Goal: Communication & Community: Answer question/provide support

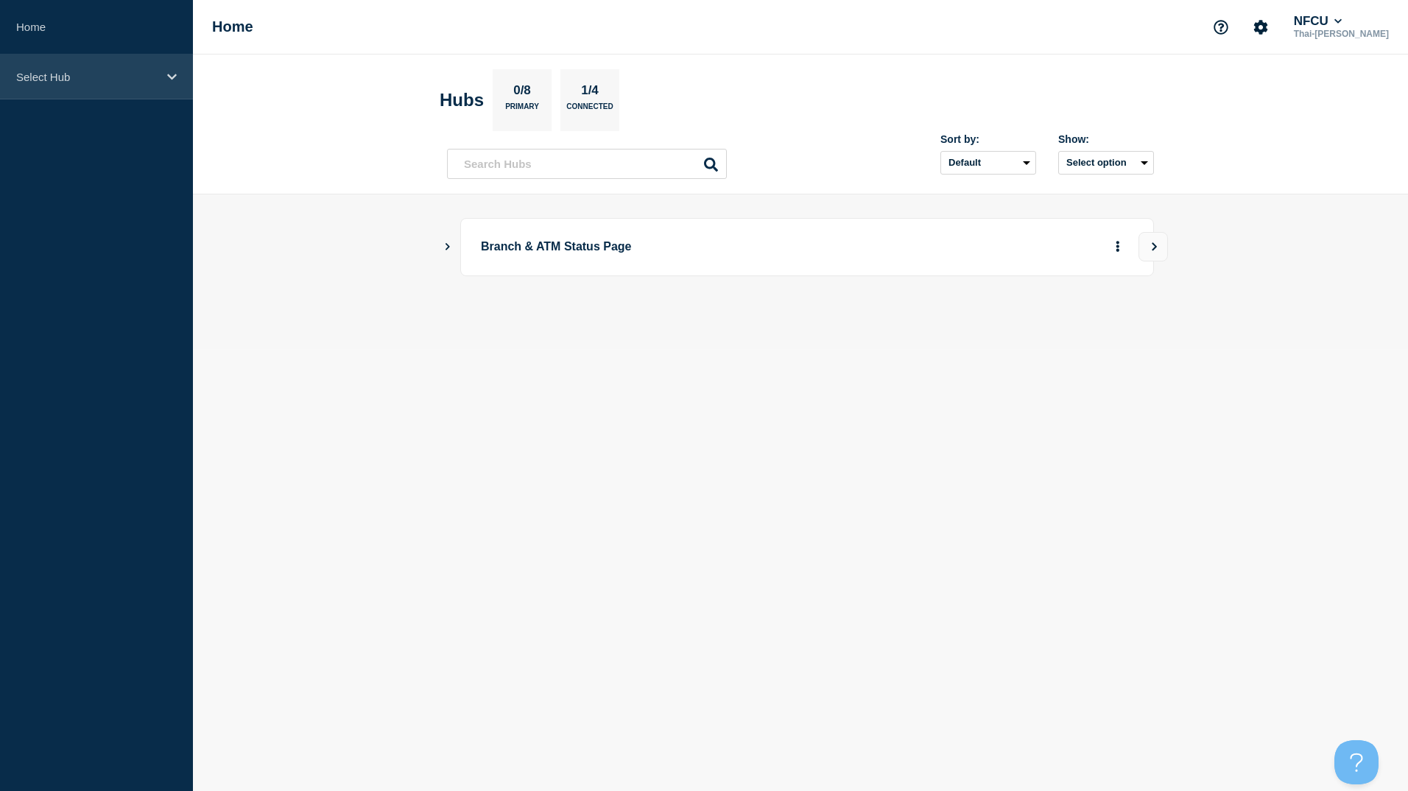
click at [115, 80] on p "Select Hub" at bounding box center [86, 77] width 141 height 13
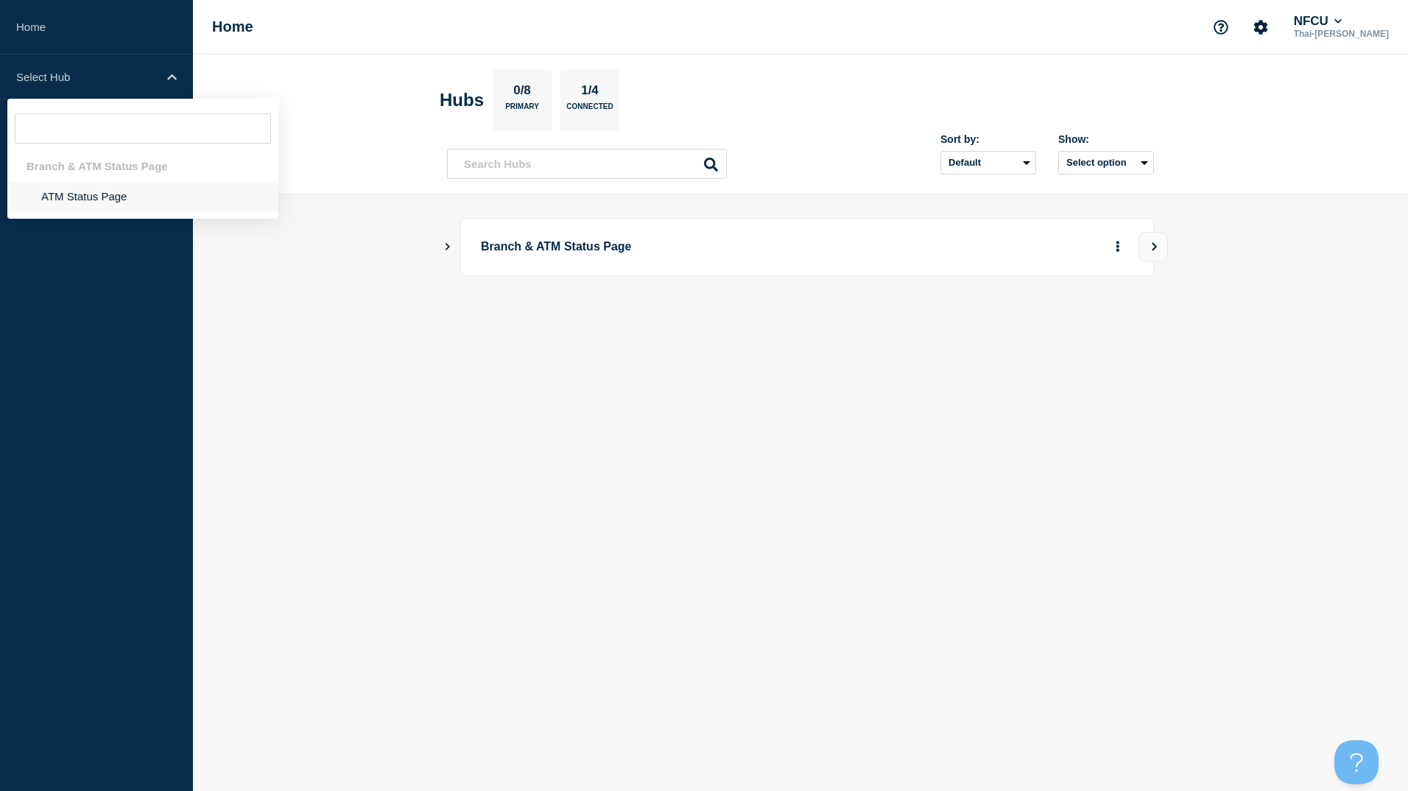
click at [103, 205] on li "ATM Status Page" at bounding box center [142, 196] width 271 height 30
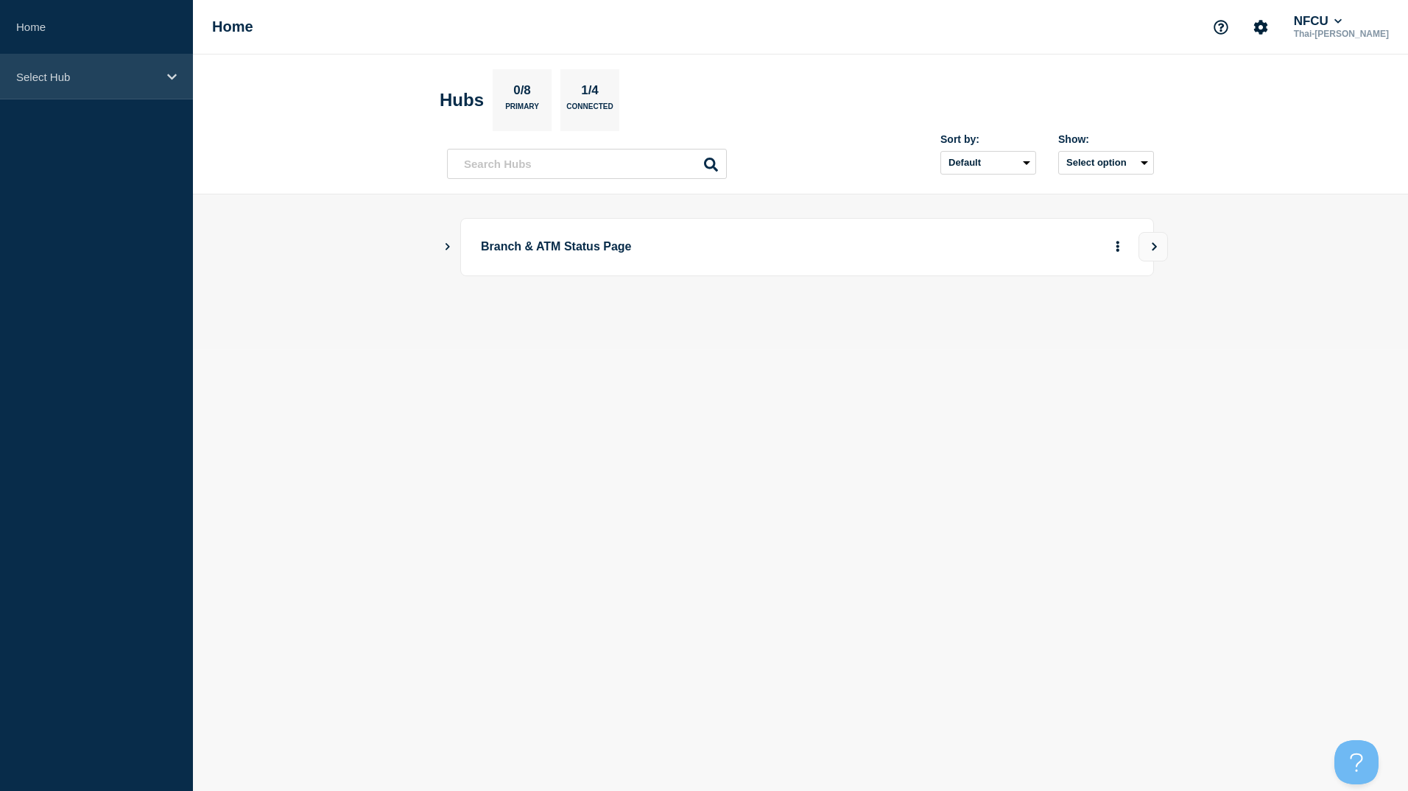
click at [96, 77] on p "Select Hub" at bounding box center [86, 77] width 141 height 13
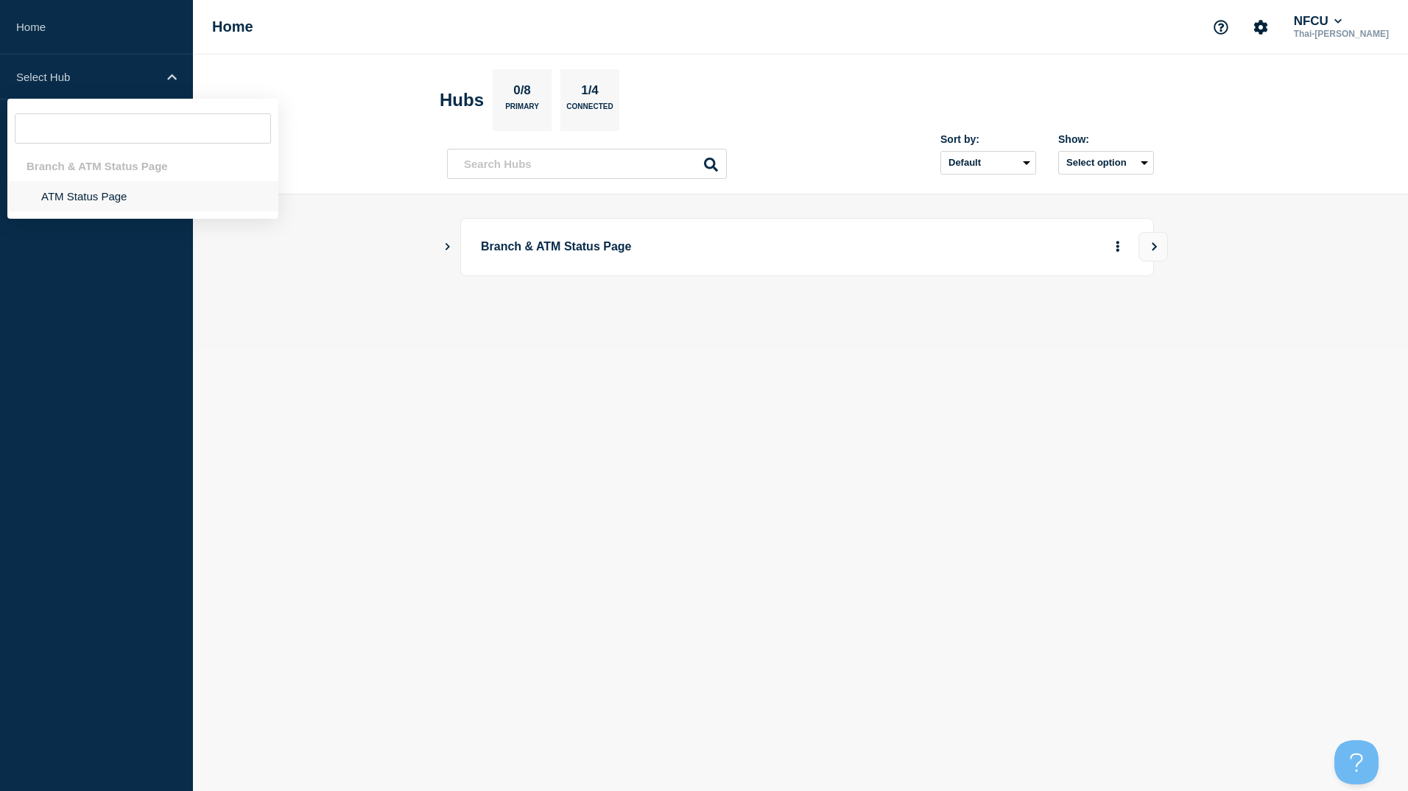
click at [105, 188] on li "ATM Status Page" at bounding box center [142, 196] width 271 height 30
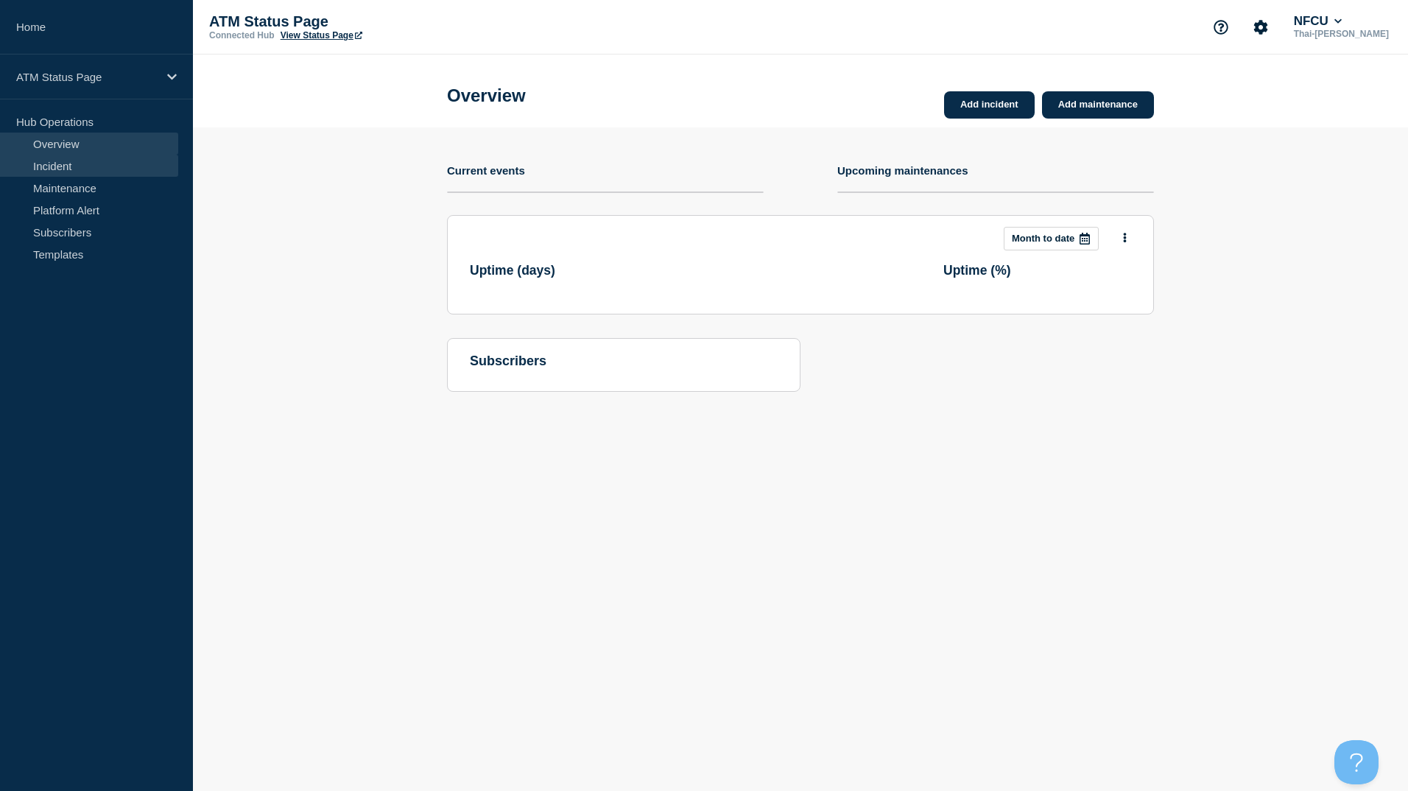
click at [55, 167] on link "Incident" at bounding box center [89, 166] width 178 height 22
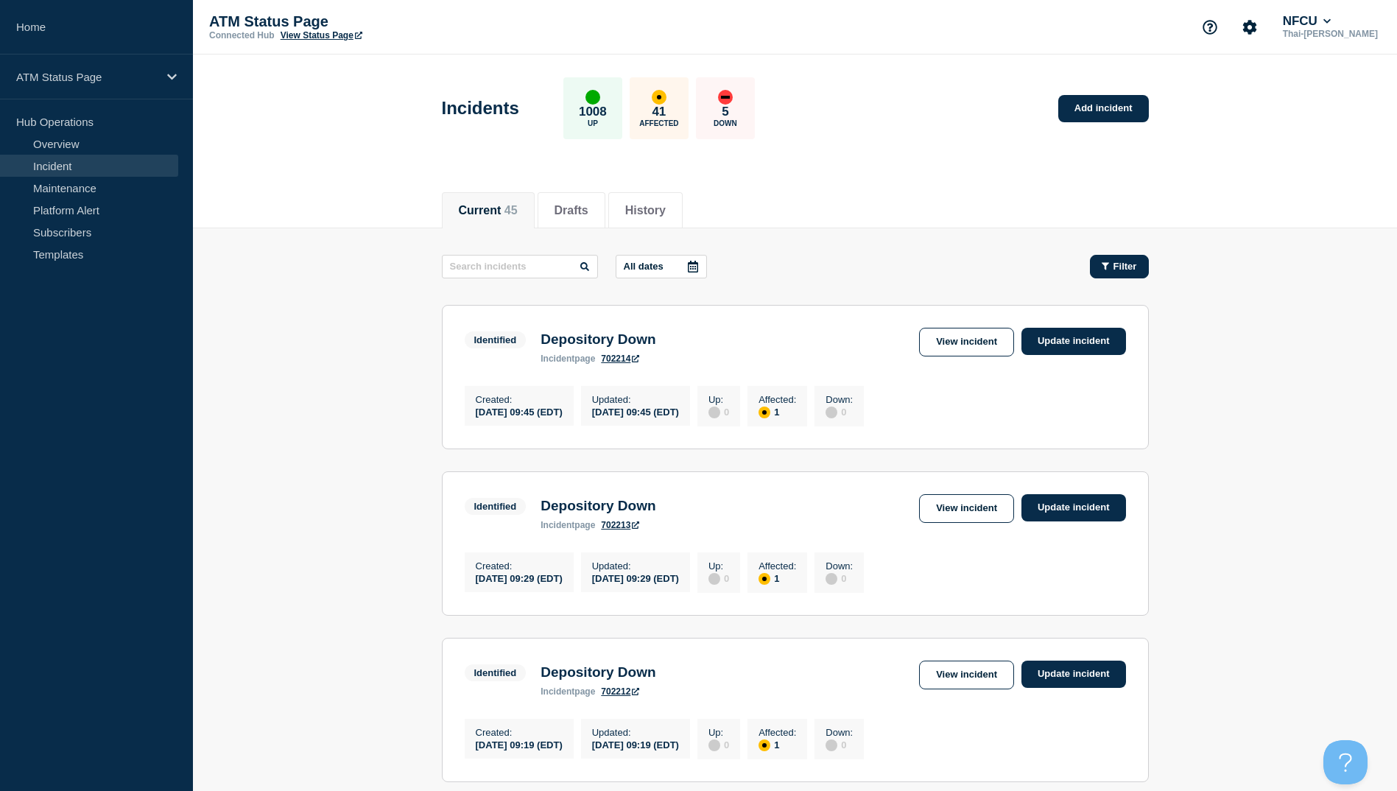
click at [1128, 268] on span "Filter" at bounding box center [1125, 266] width 24 height 11
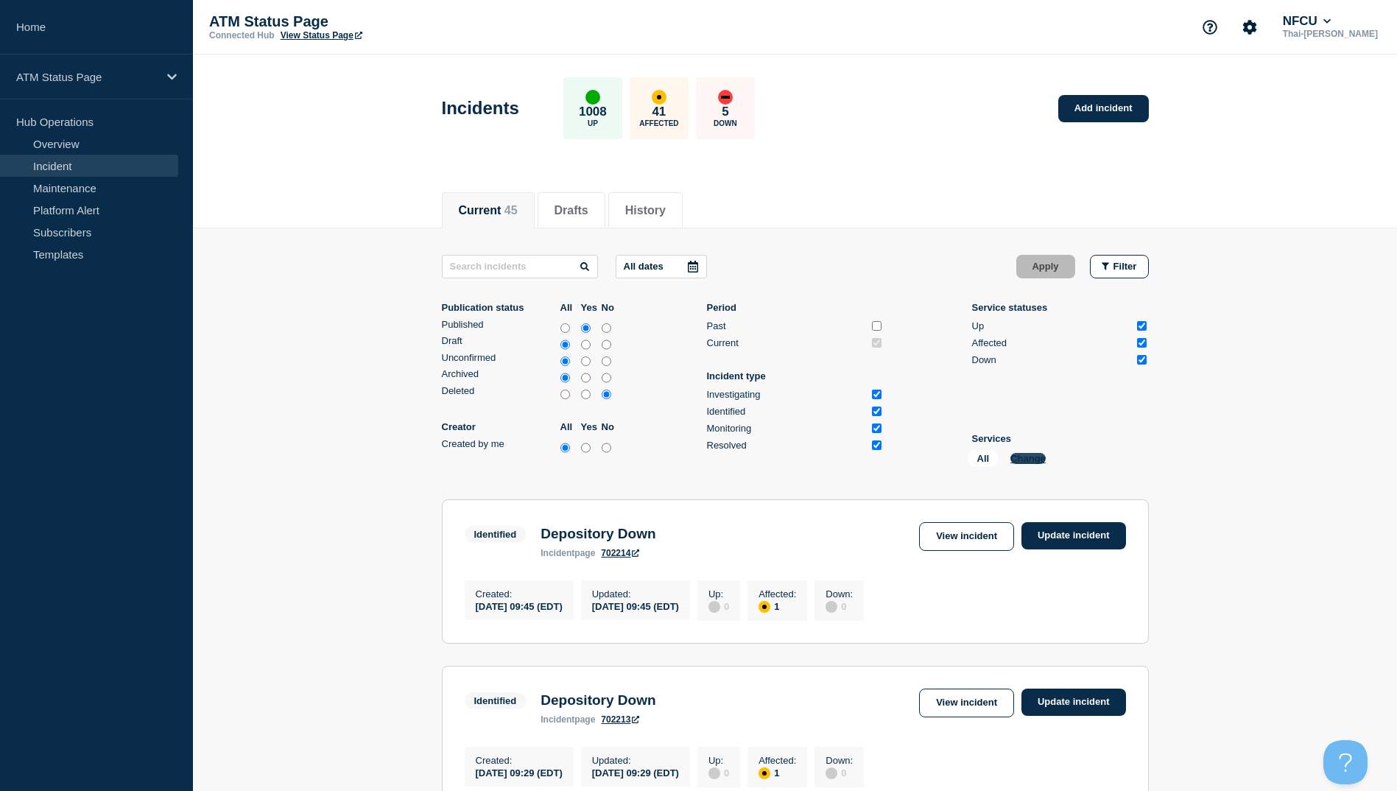
click at [1043, 458] on button "Change" at bounding box center [1027, 458] width 35 height 11
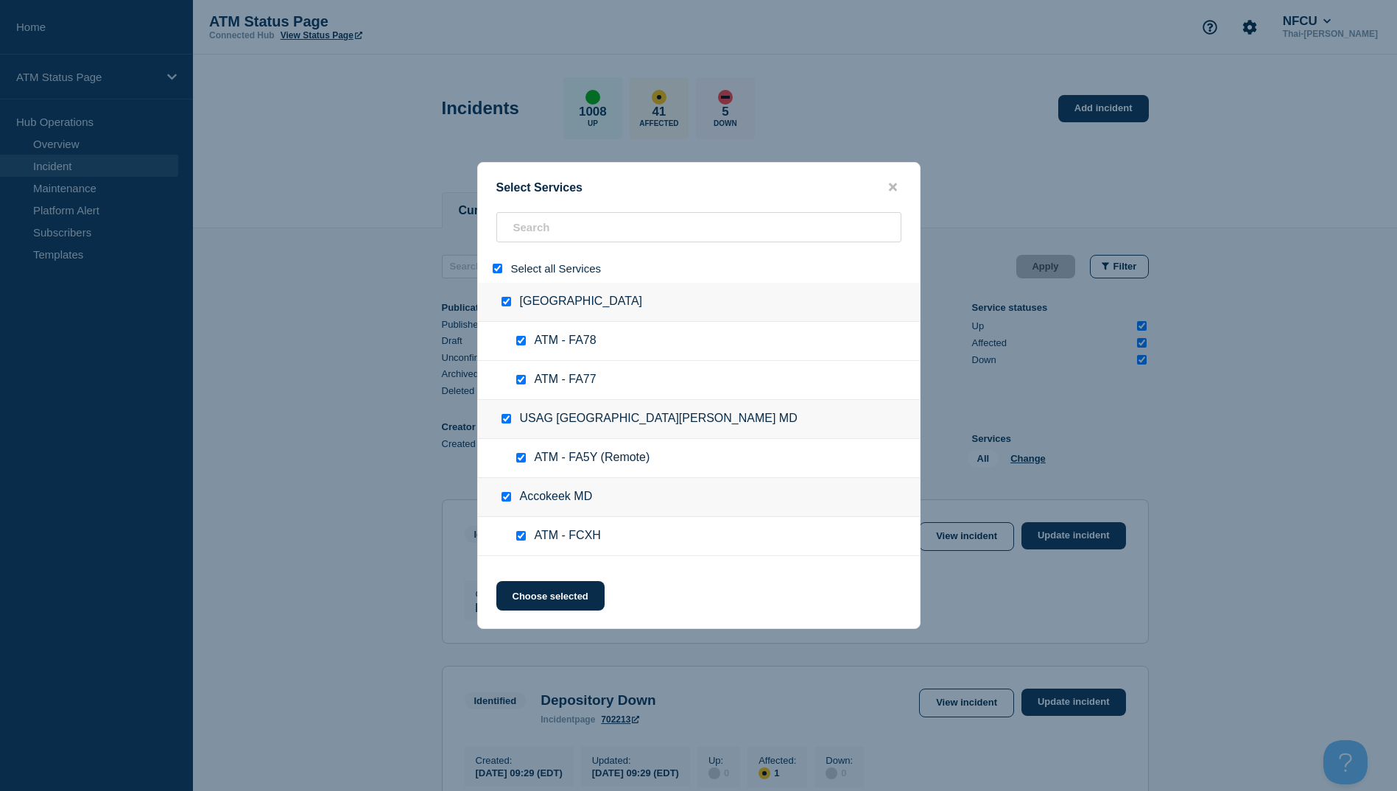
click at [494, 265] on input "select all" at bounding box center [498, 269] width 10 height 10
checkbox input "false"
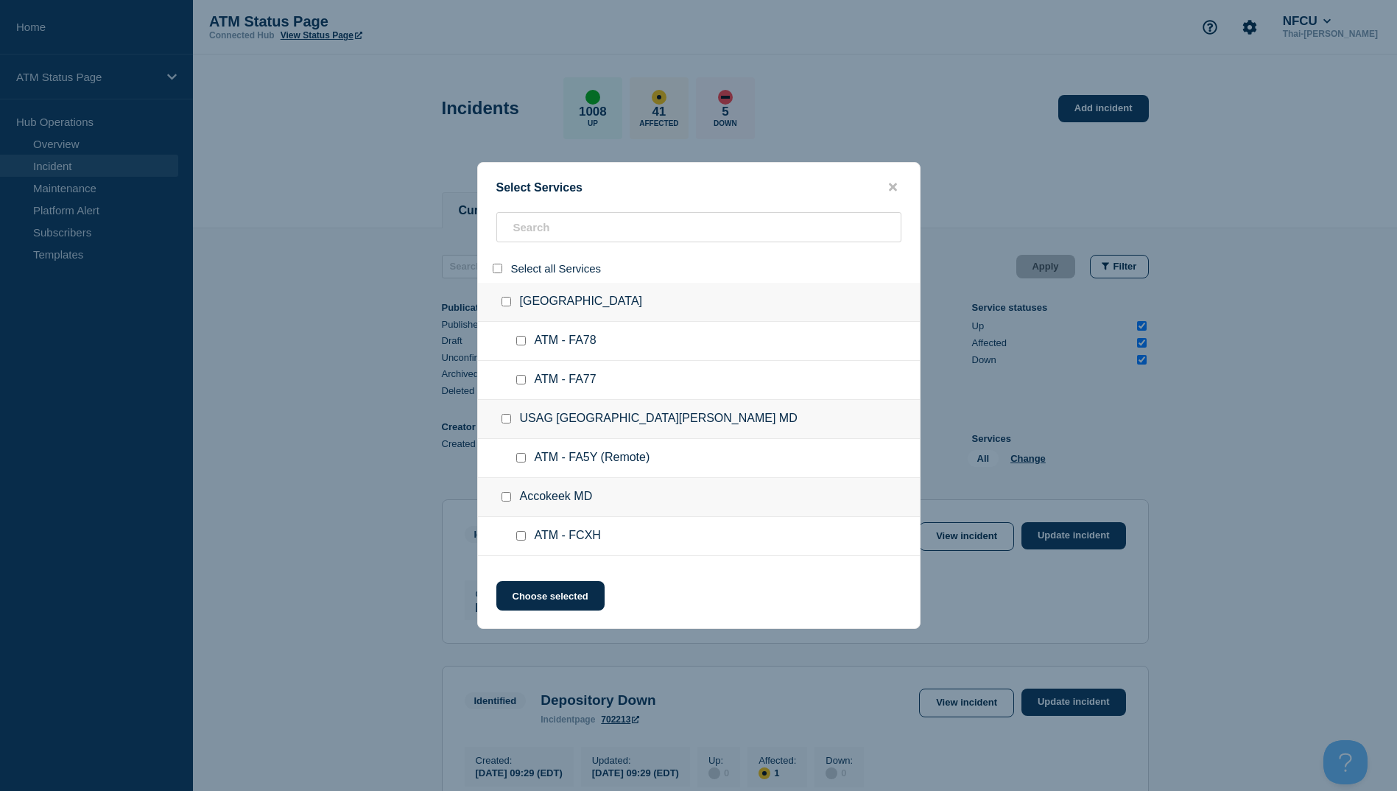
checkbox input "false"
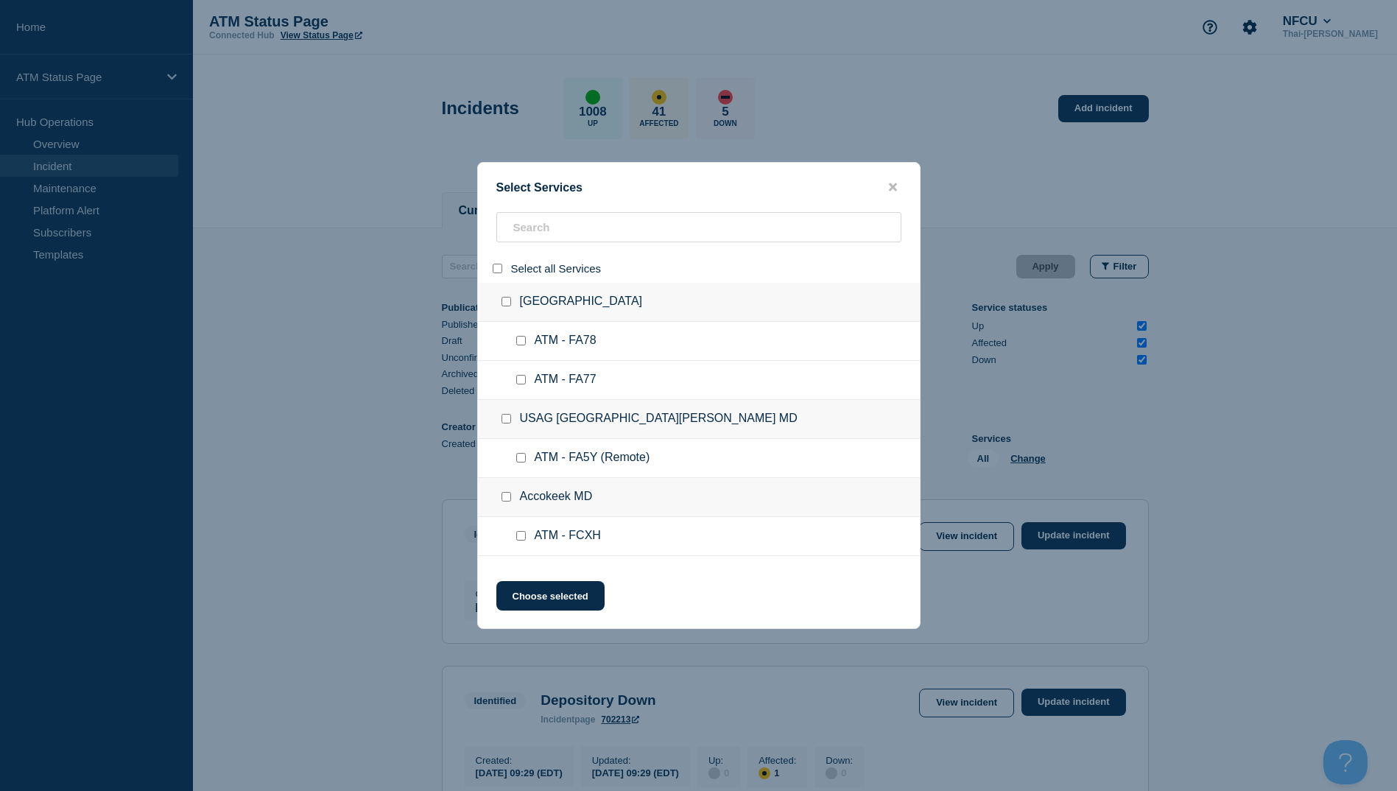
checkbox input "false"
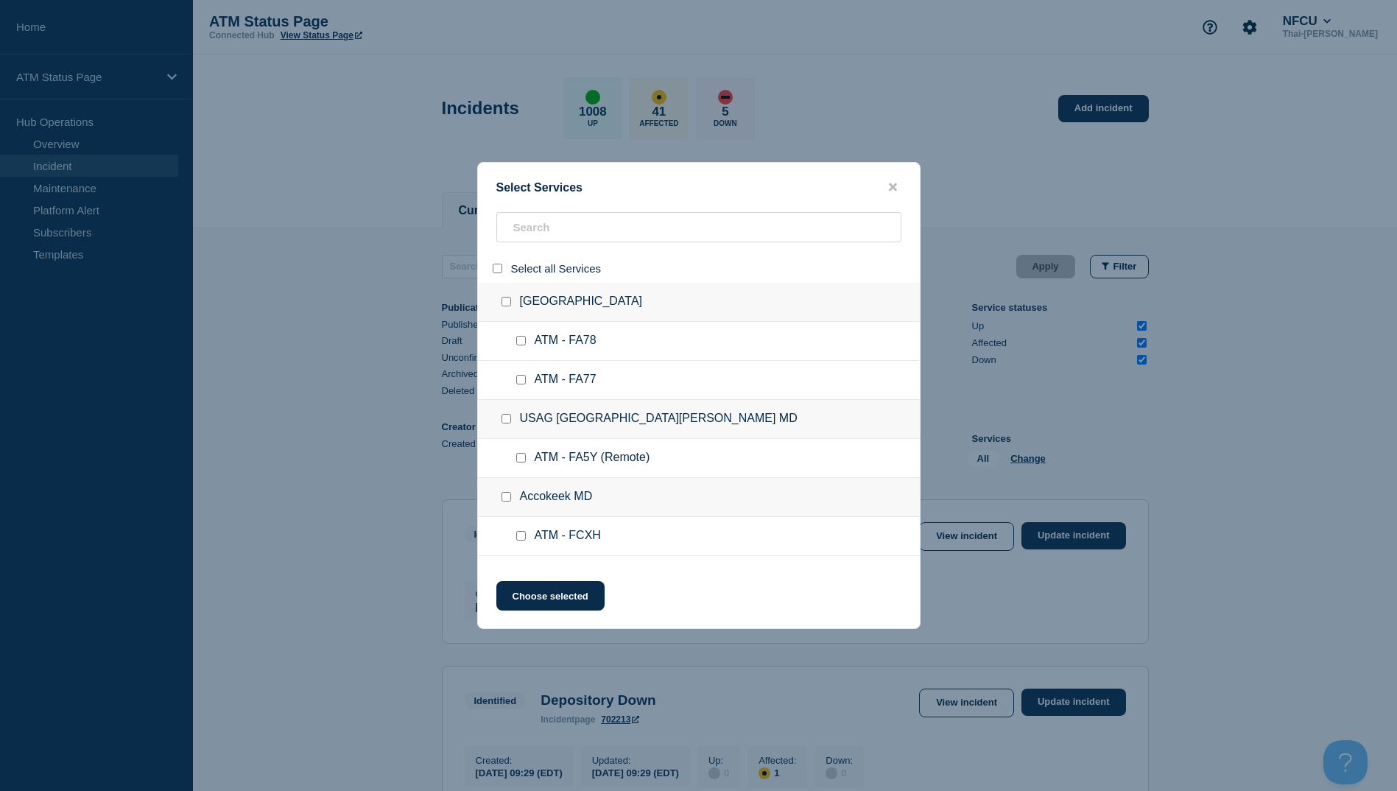
checkbox input "false"
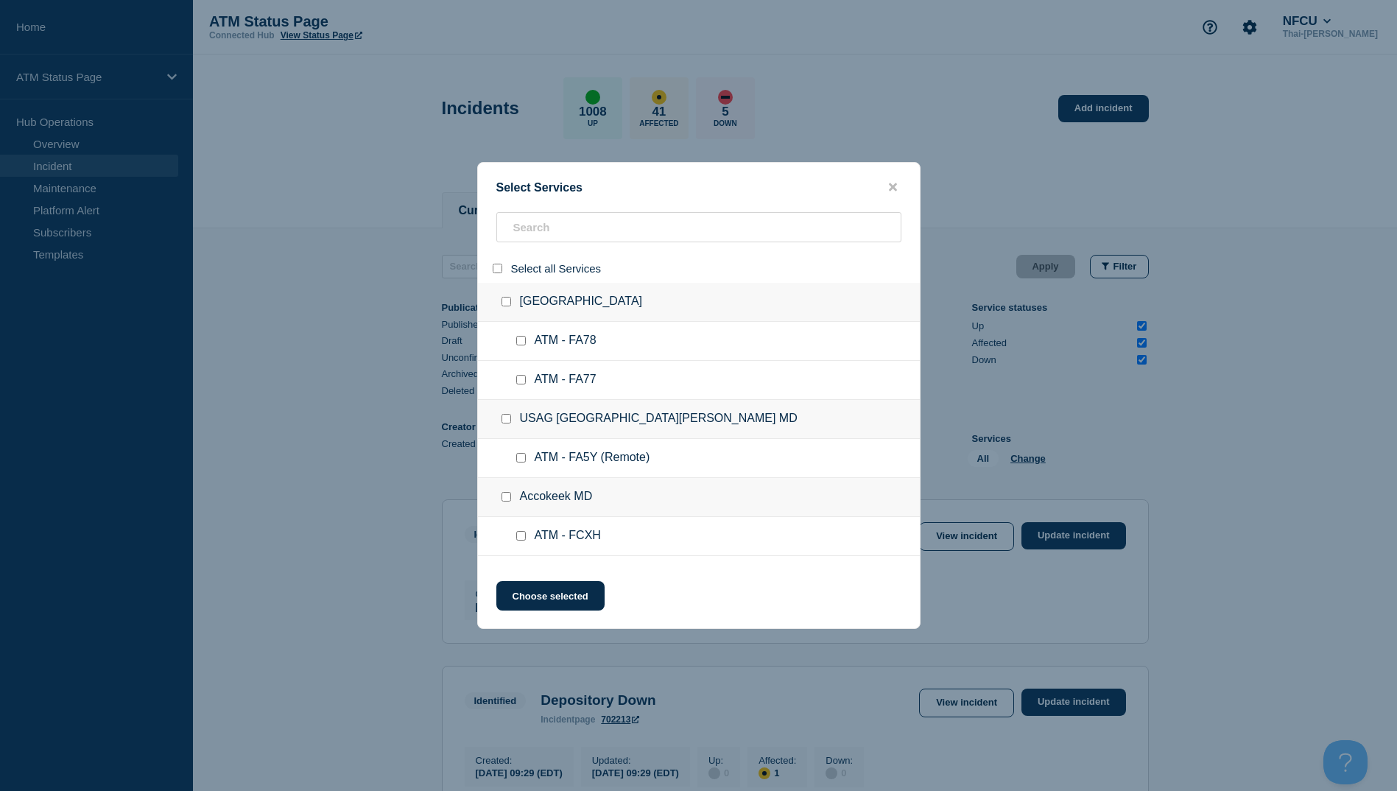
checkbox input "false"
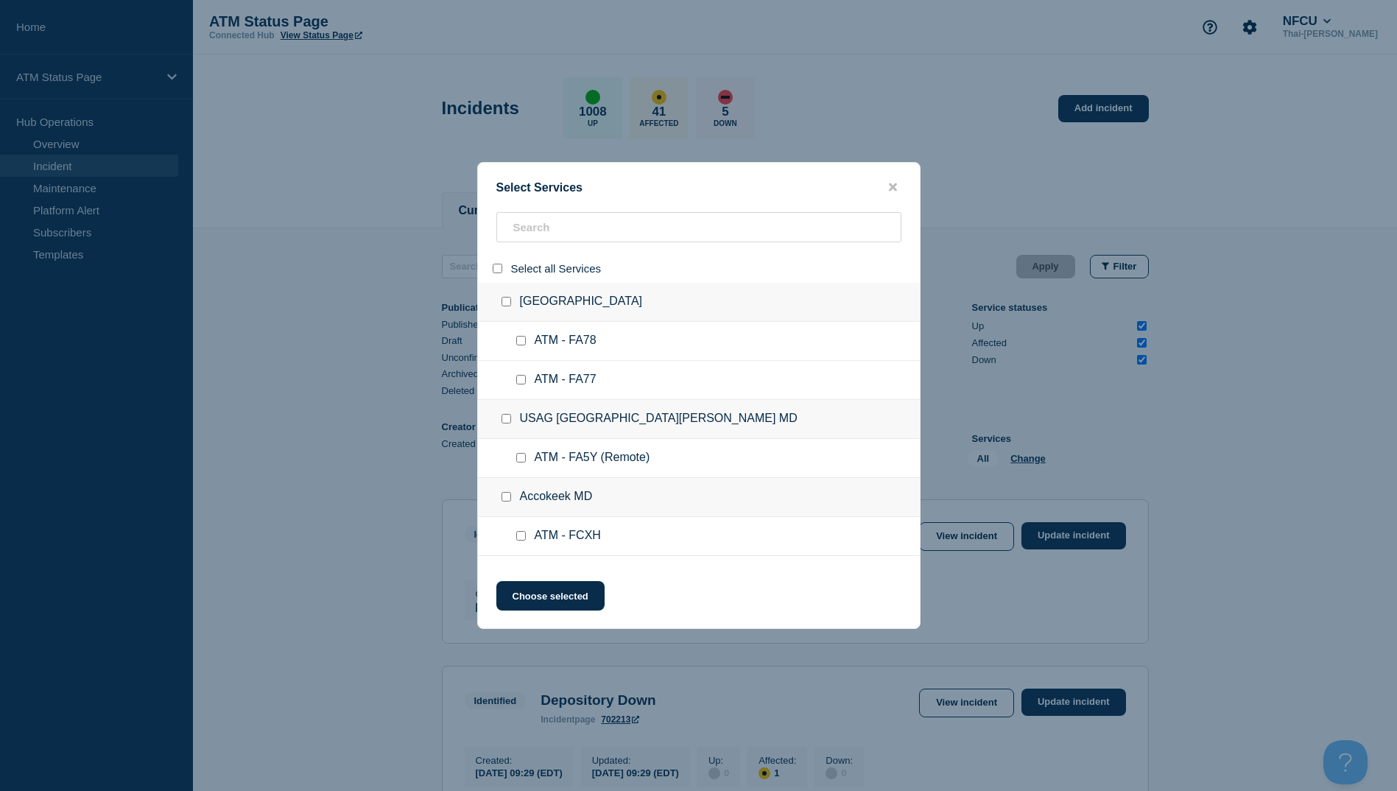
checkbox input "false"
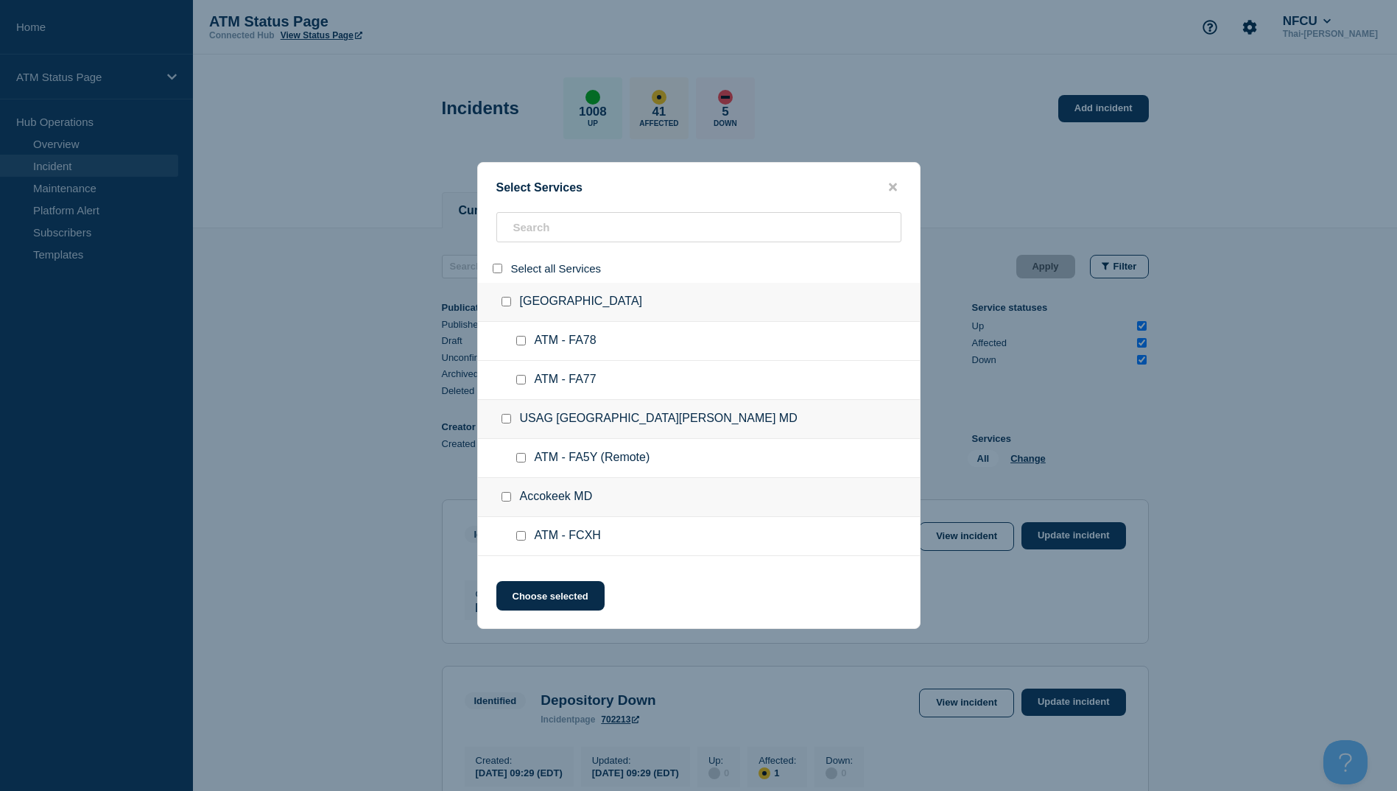
checkbox input "false"
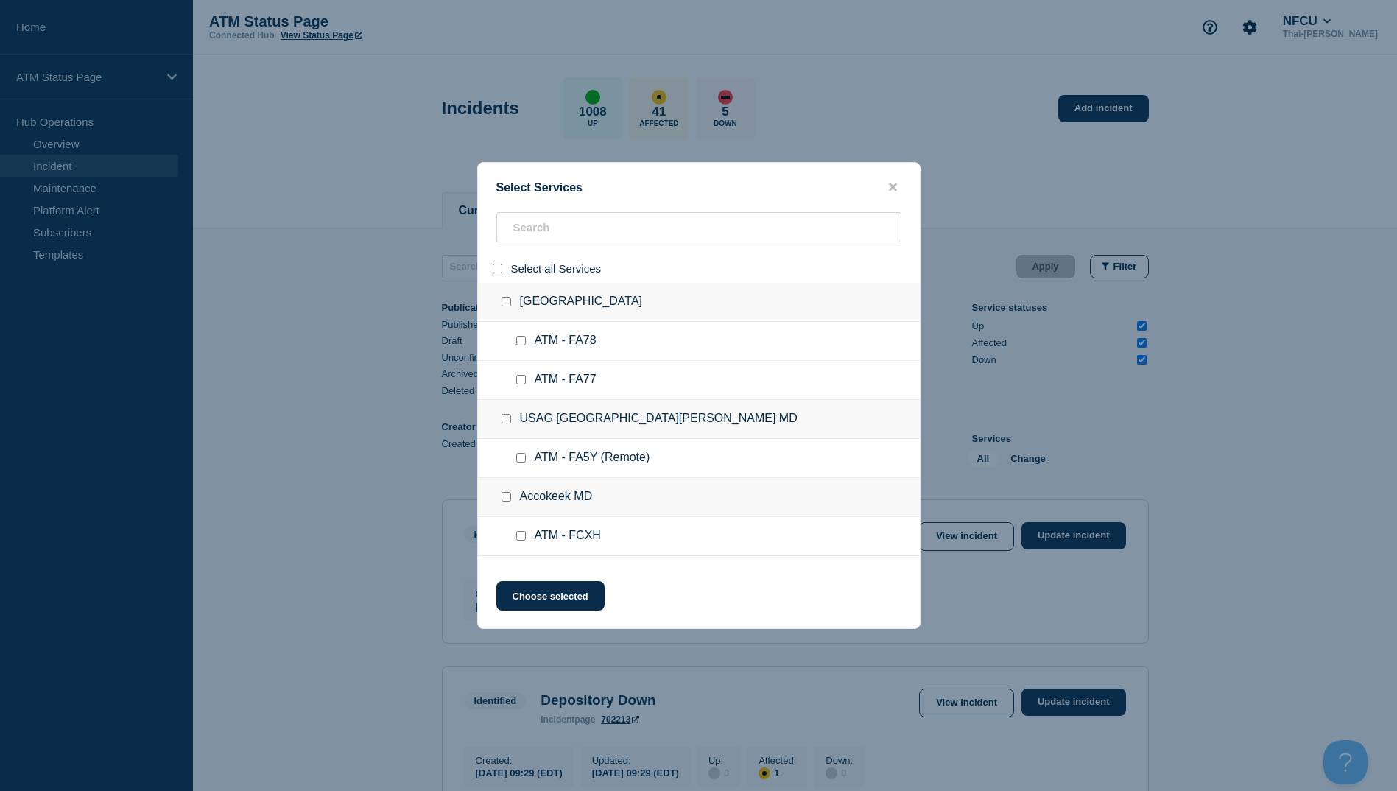
checkbox input "false"
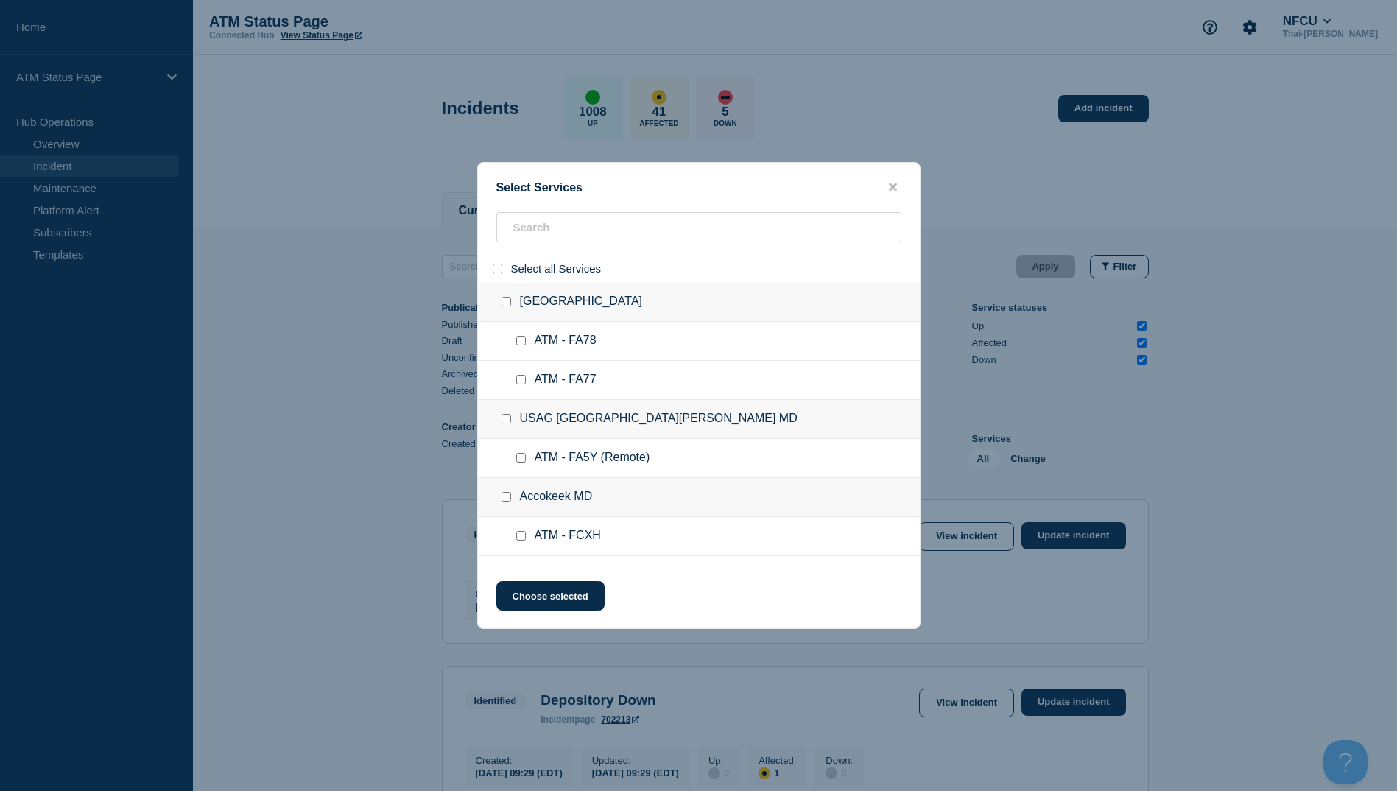
checkbox input "false"
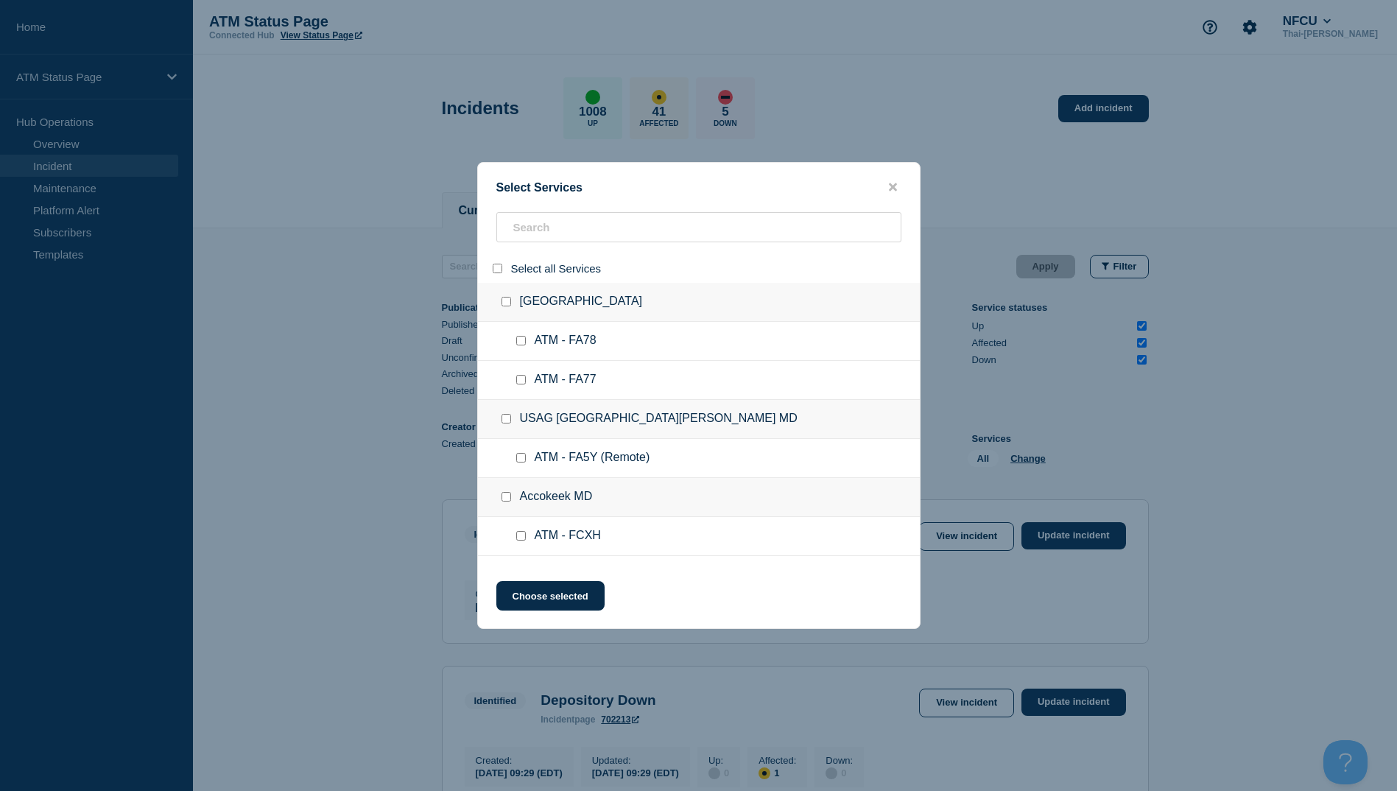
checkbox input "false"
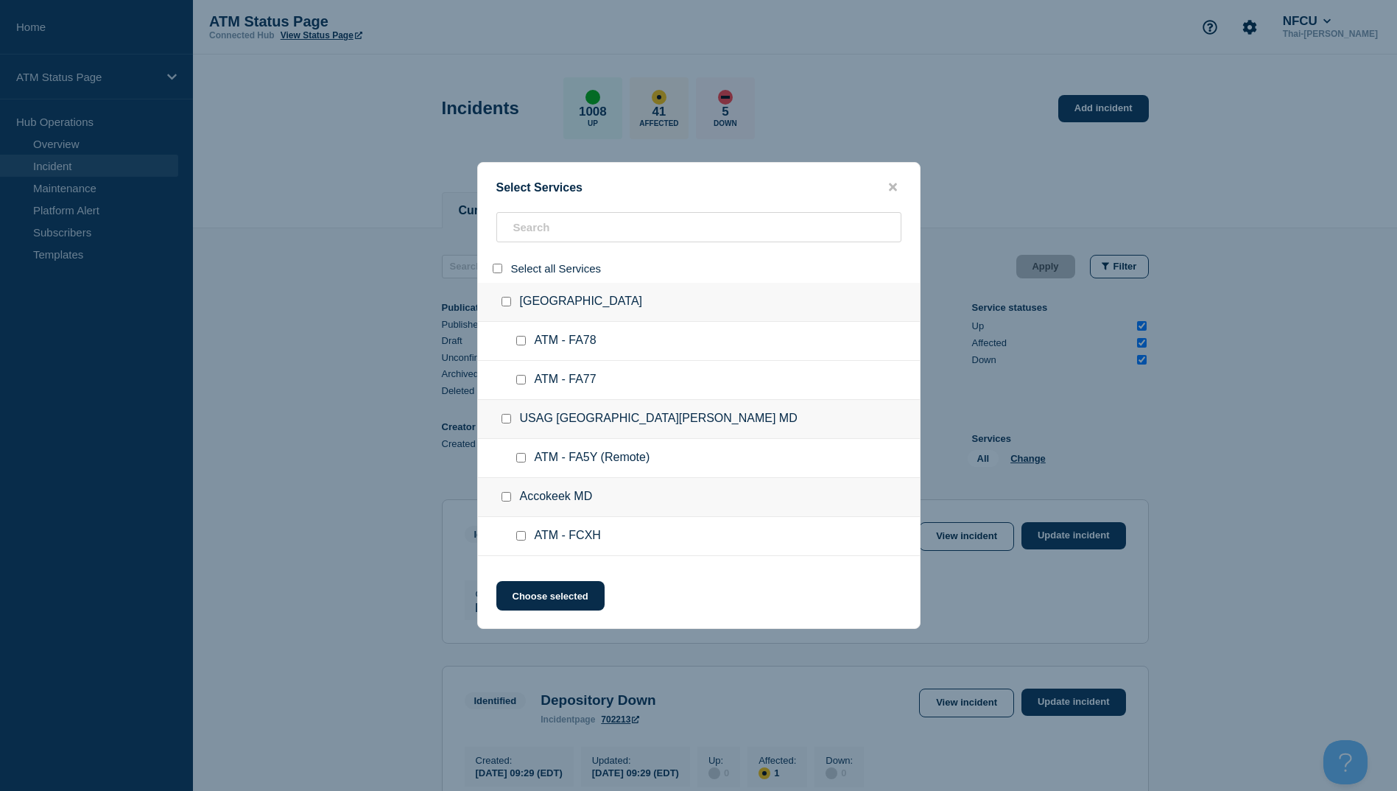
checkbox input "false"
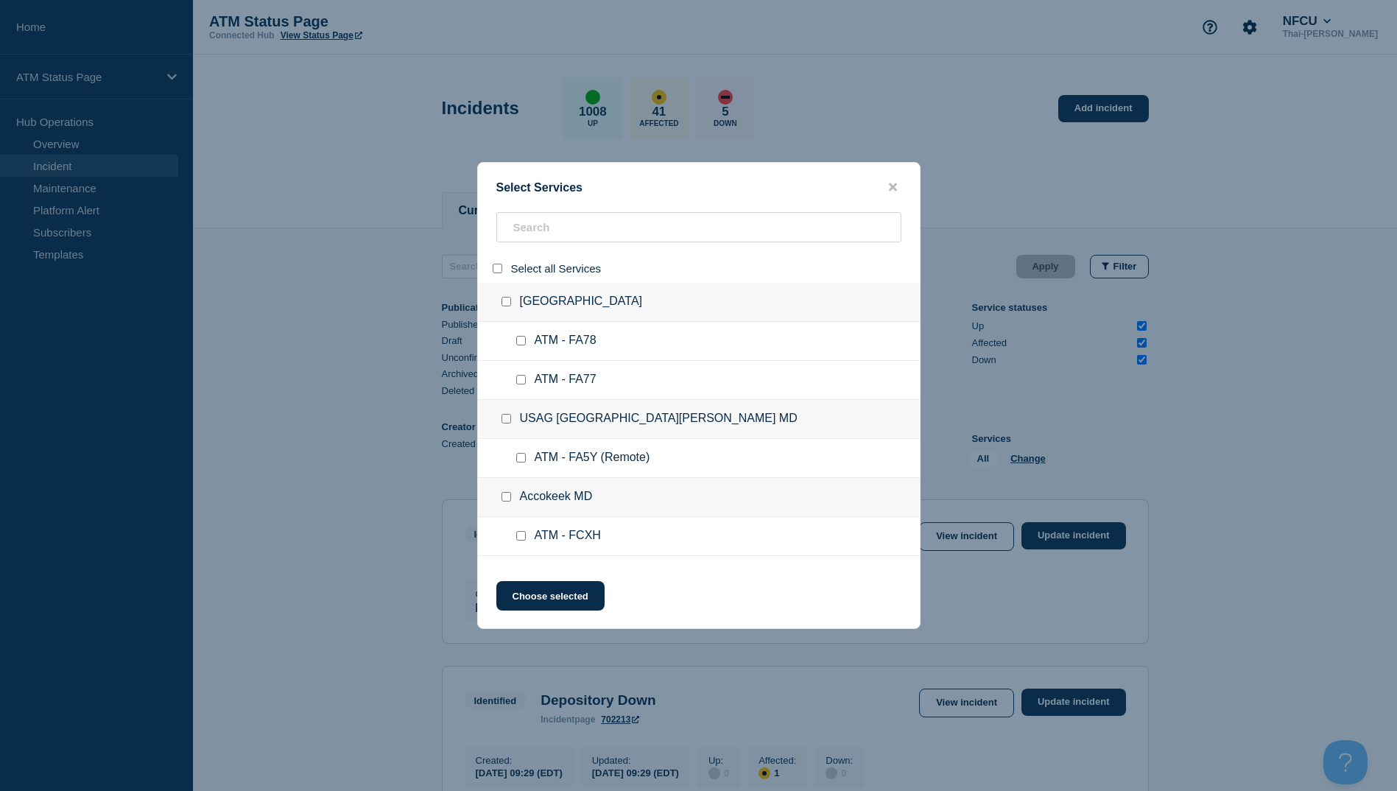
checkbox input "false"
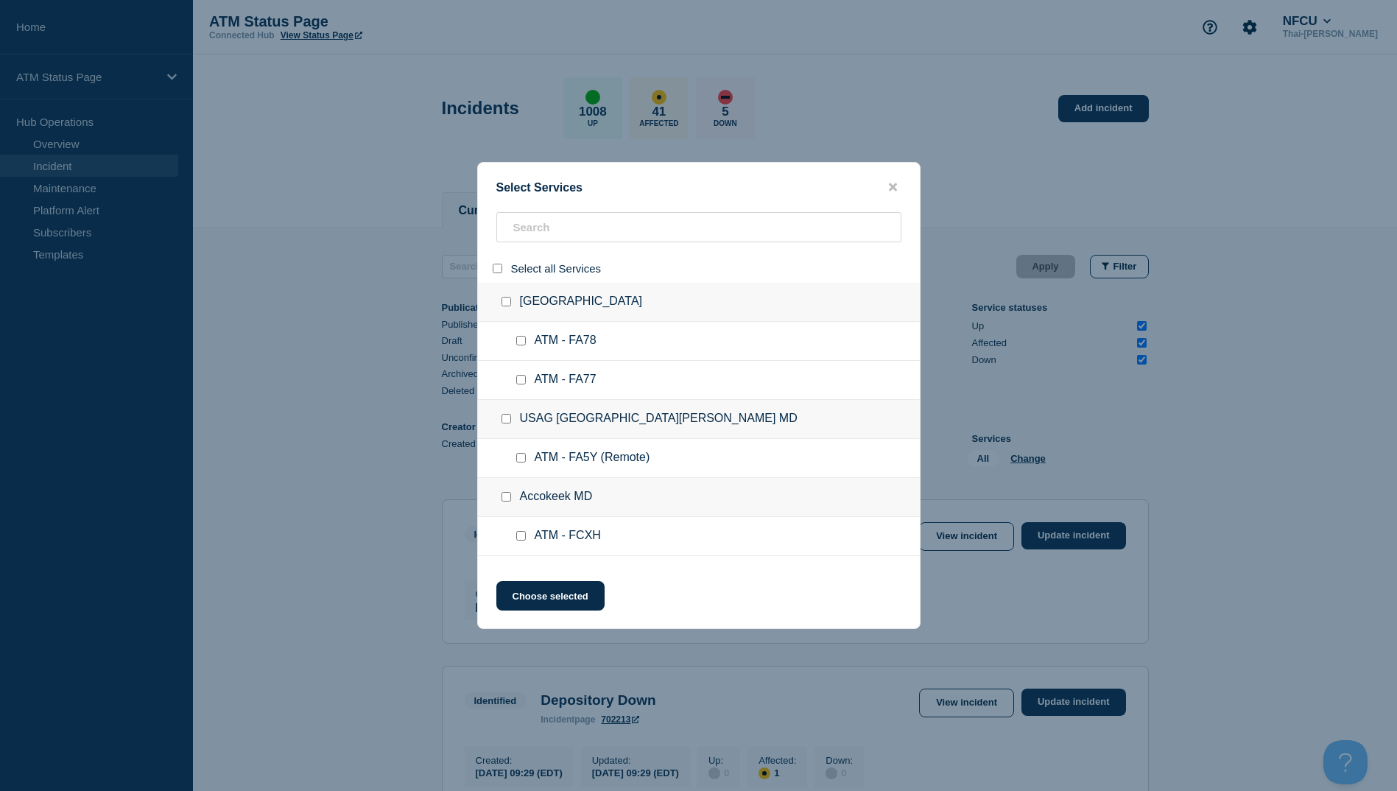
checkbox input "false"
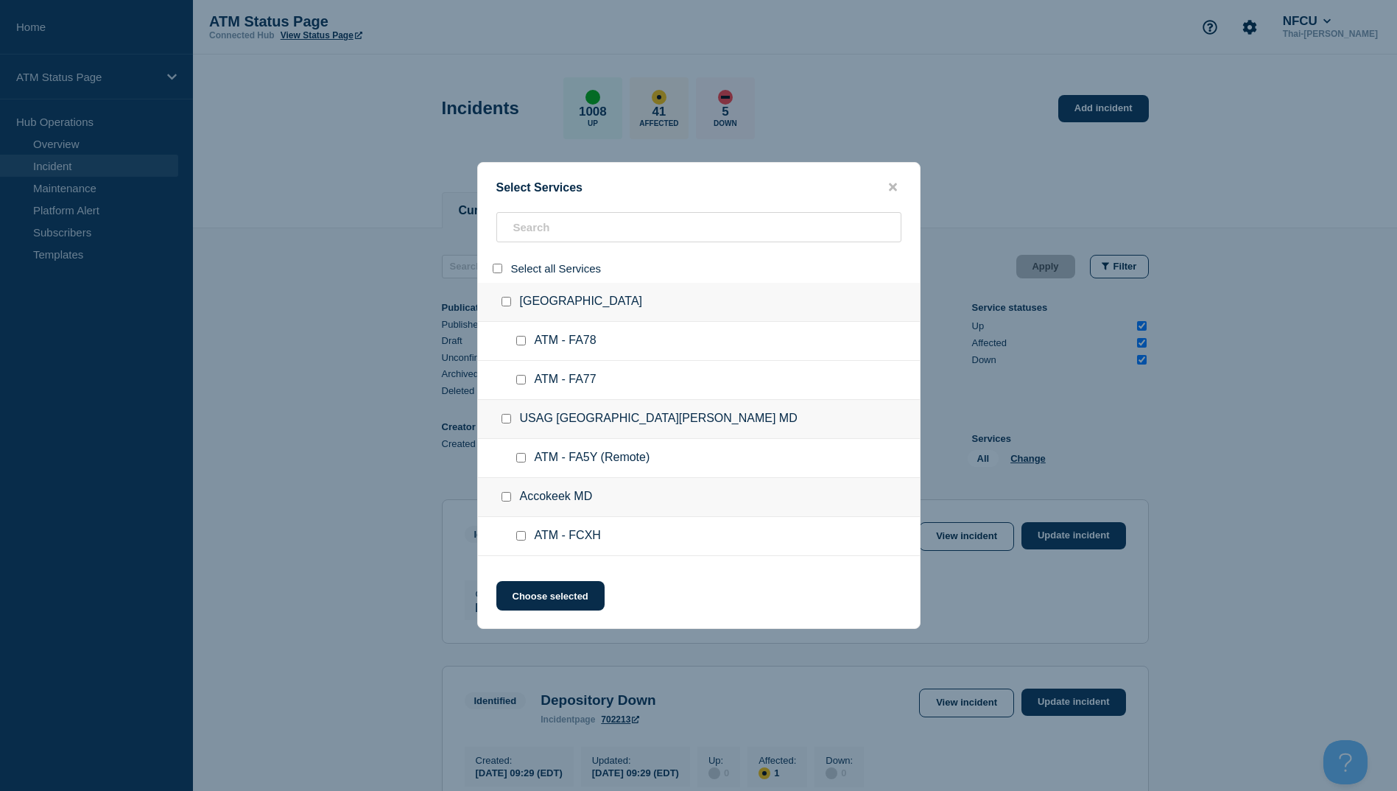
checkbox input "false"
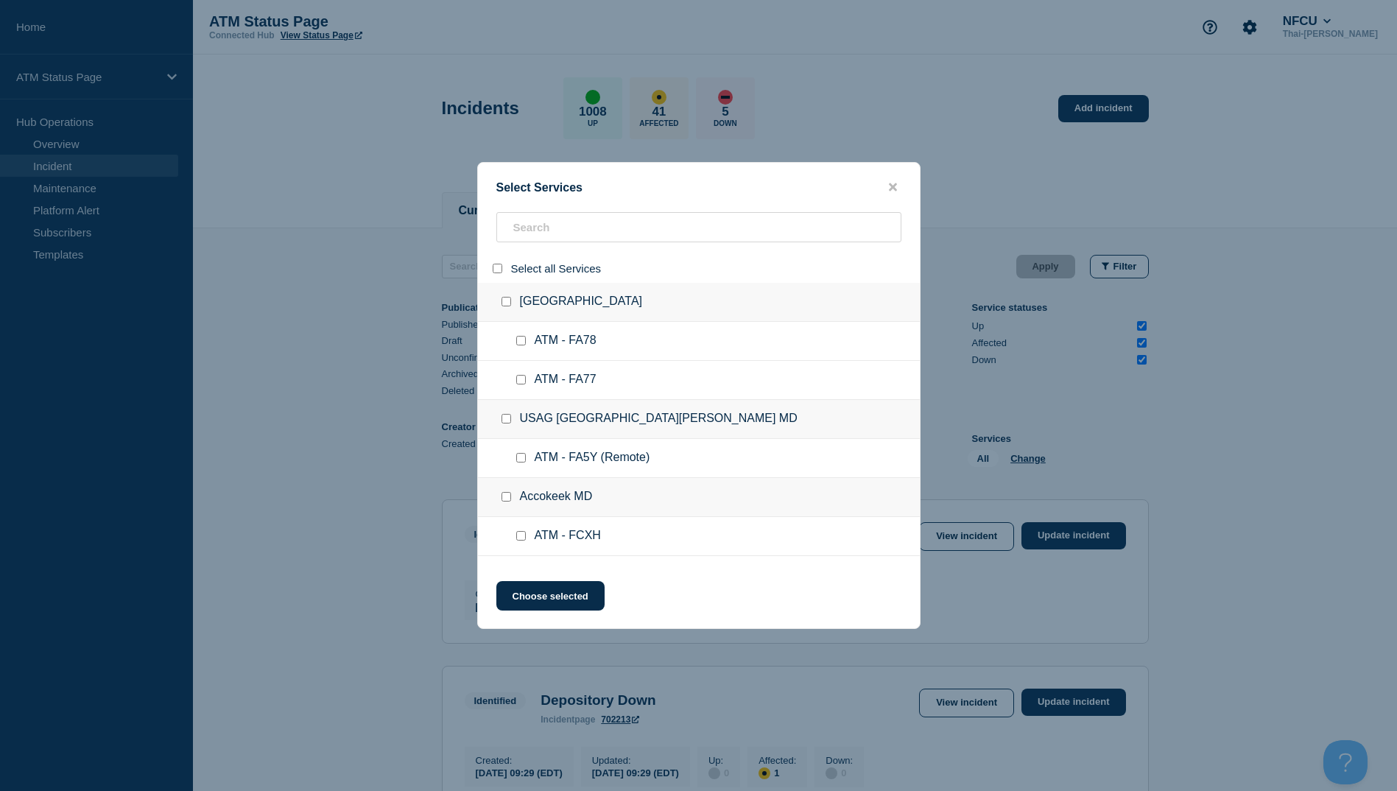
checkbox input "false"
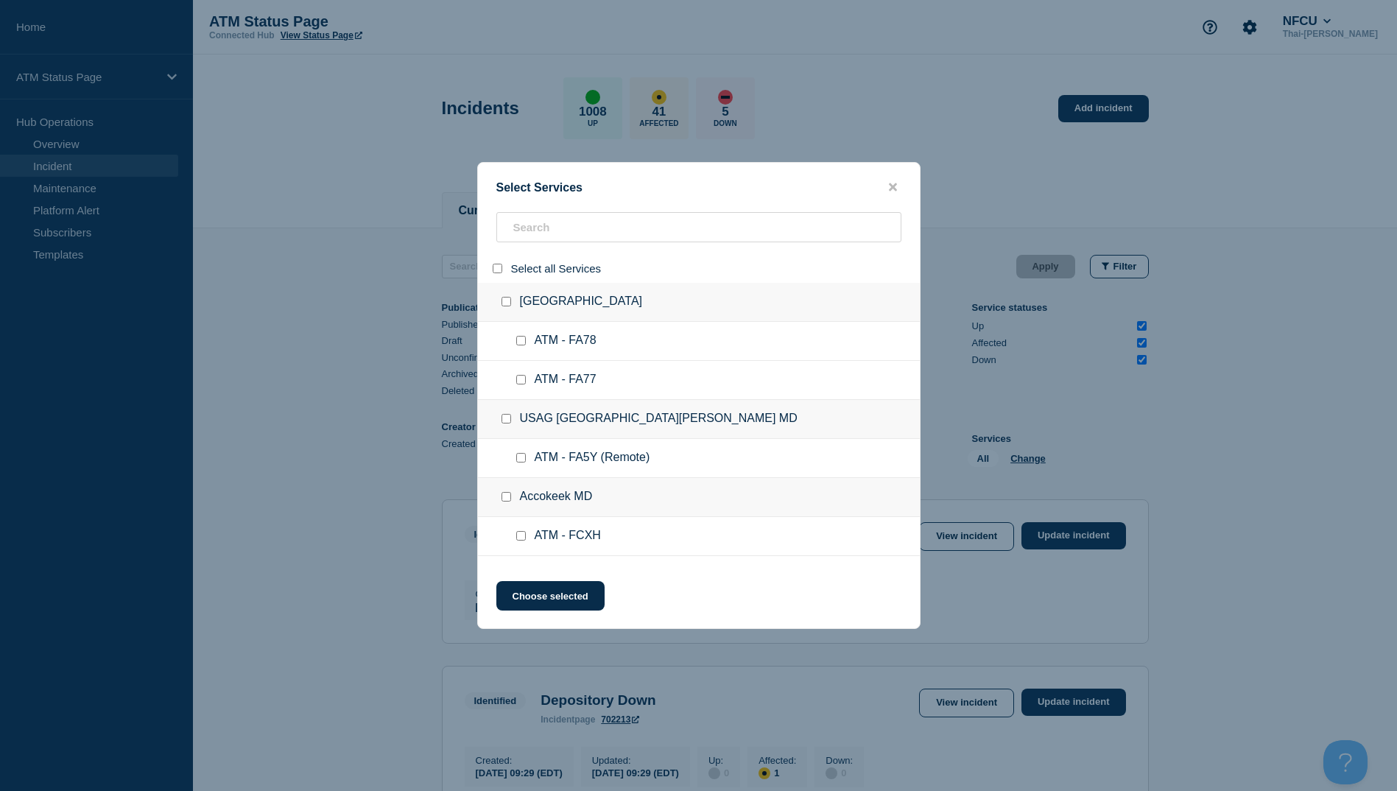
checkbox input "false"
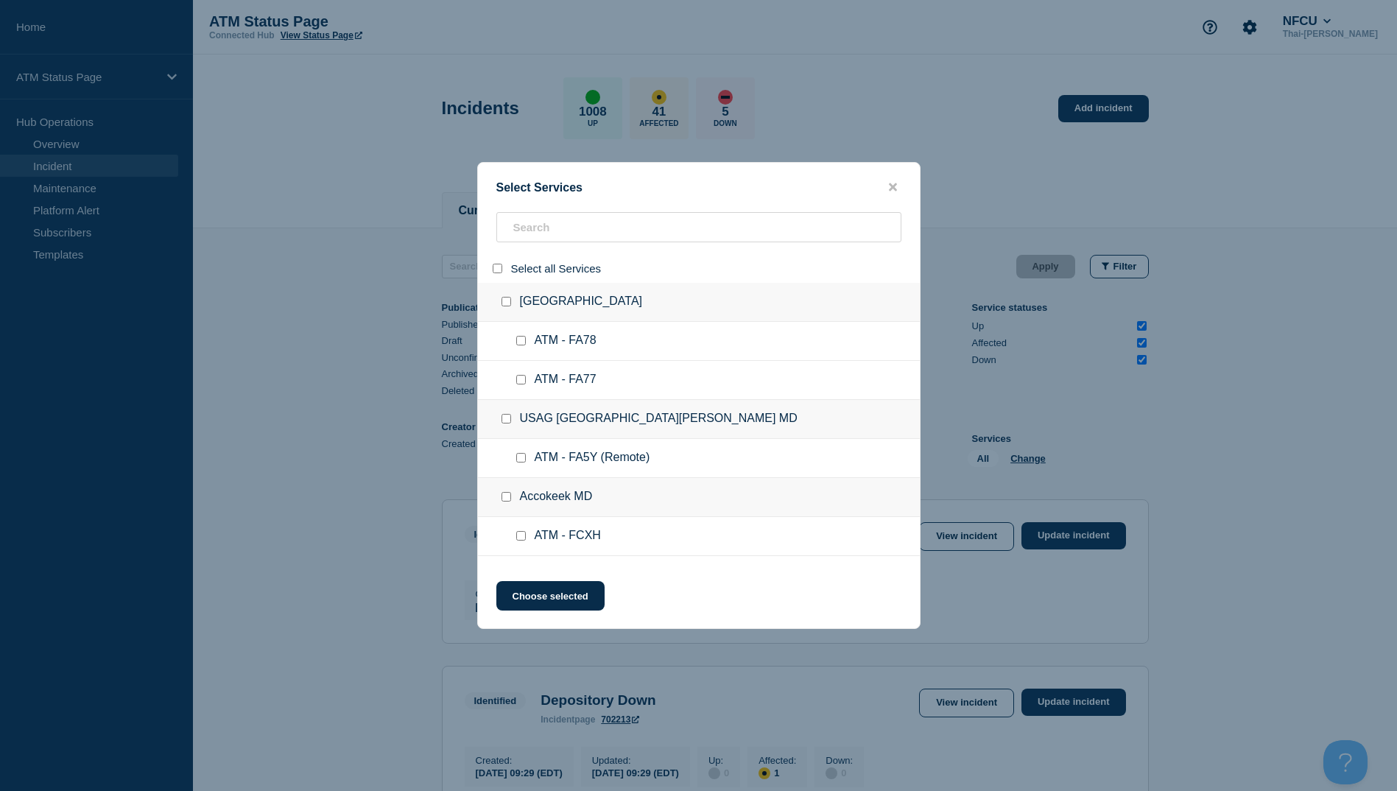
checkbox input "false"
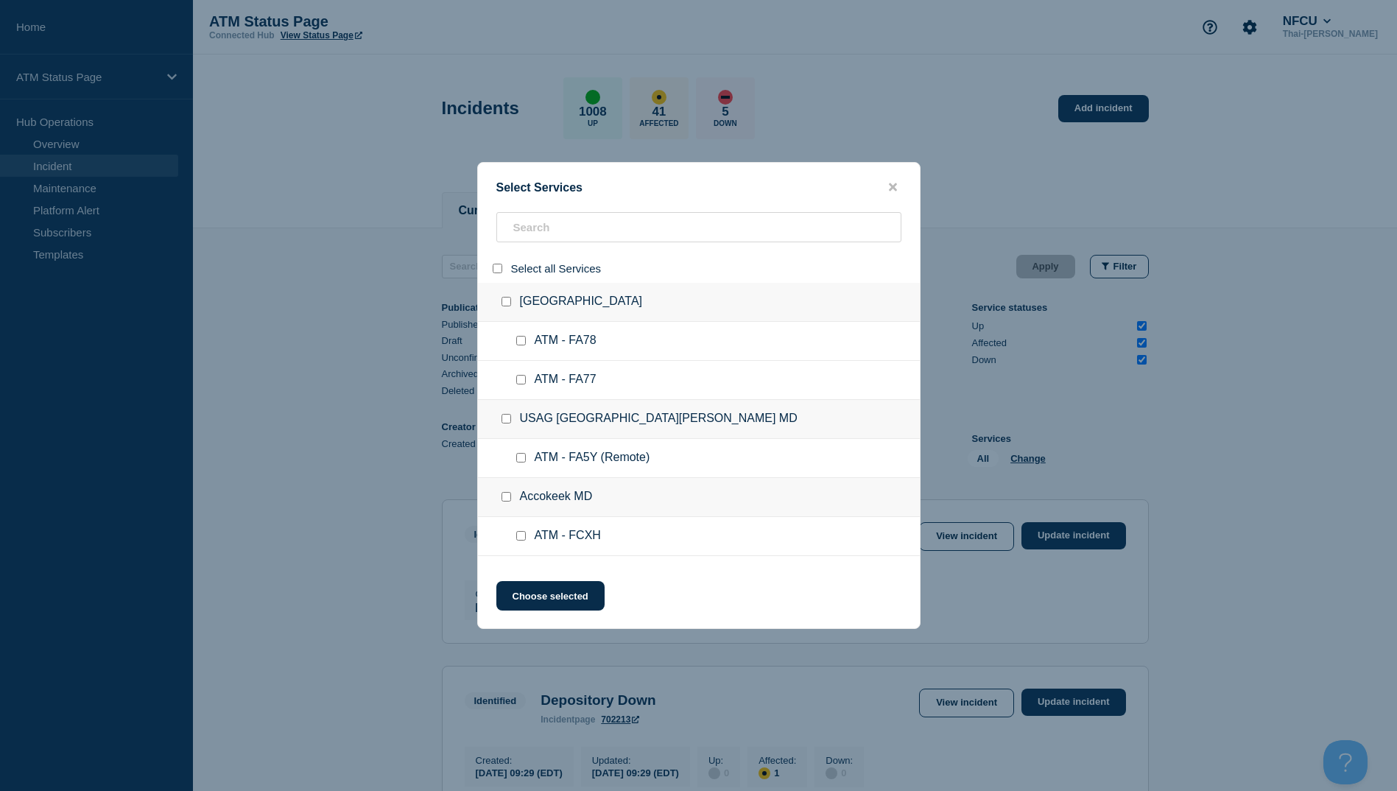
checkbox input "false"
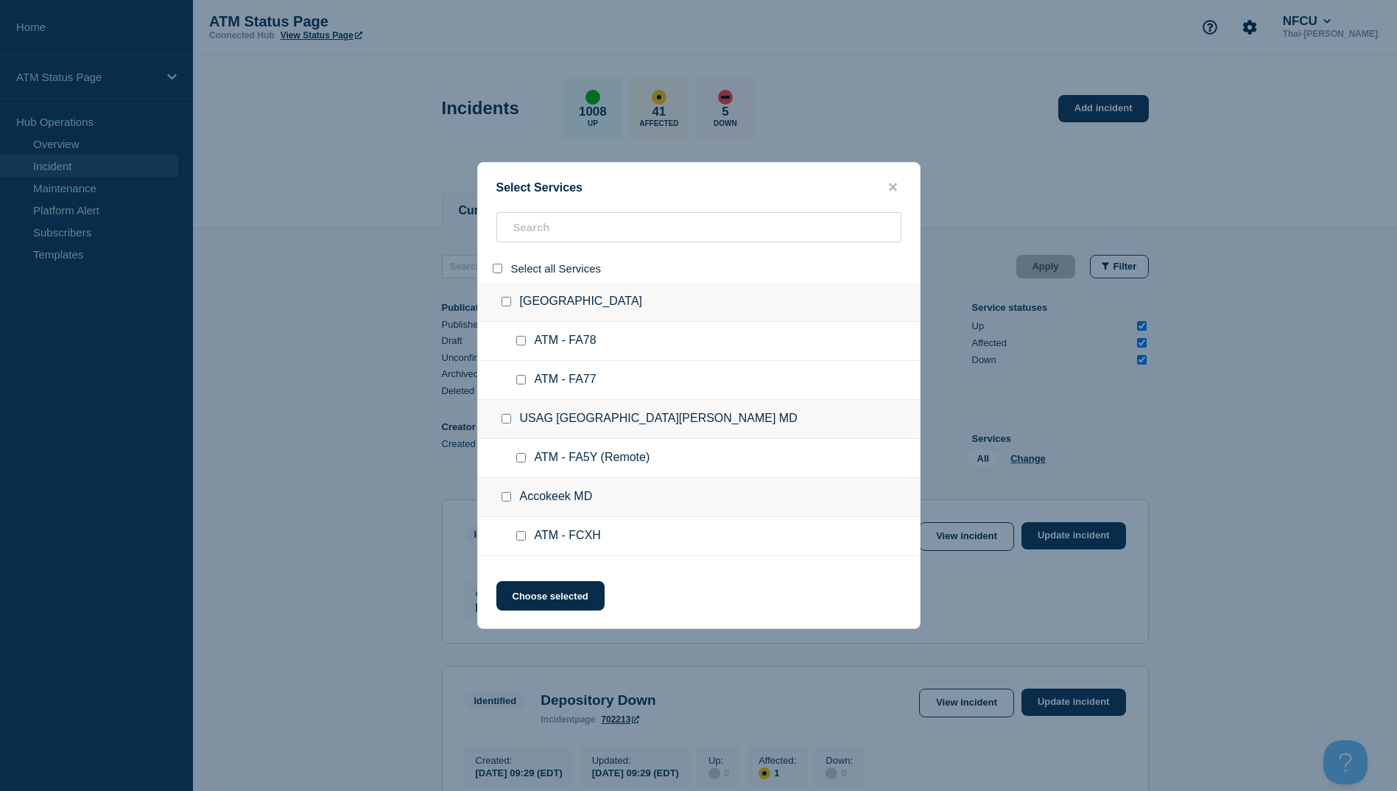
checkbox input "false"
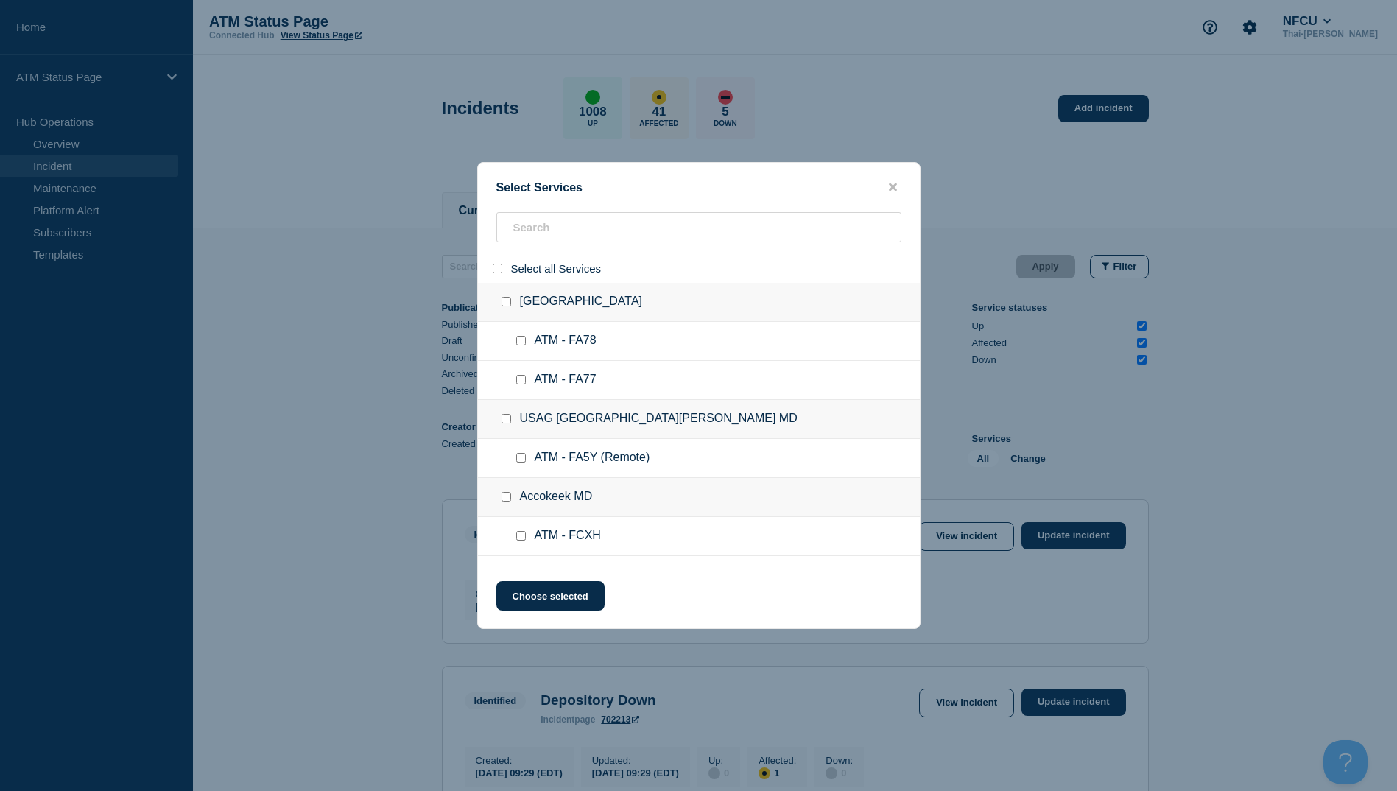
checkbox input "false"
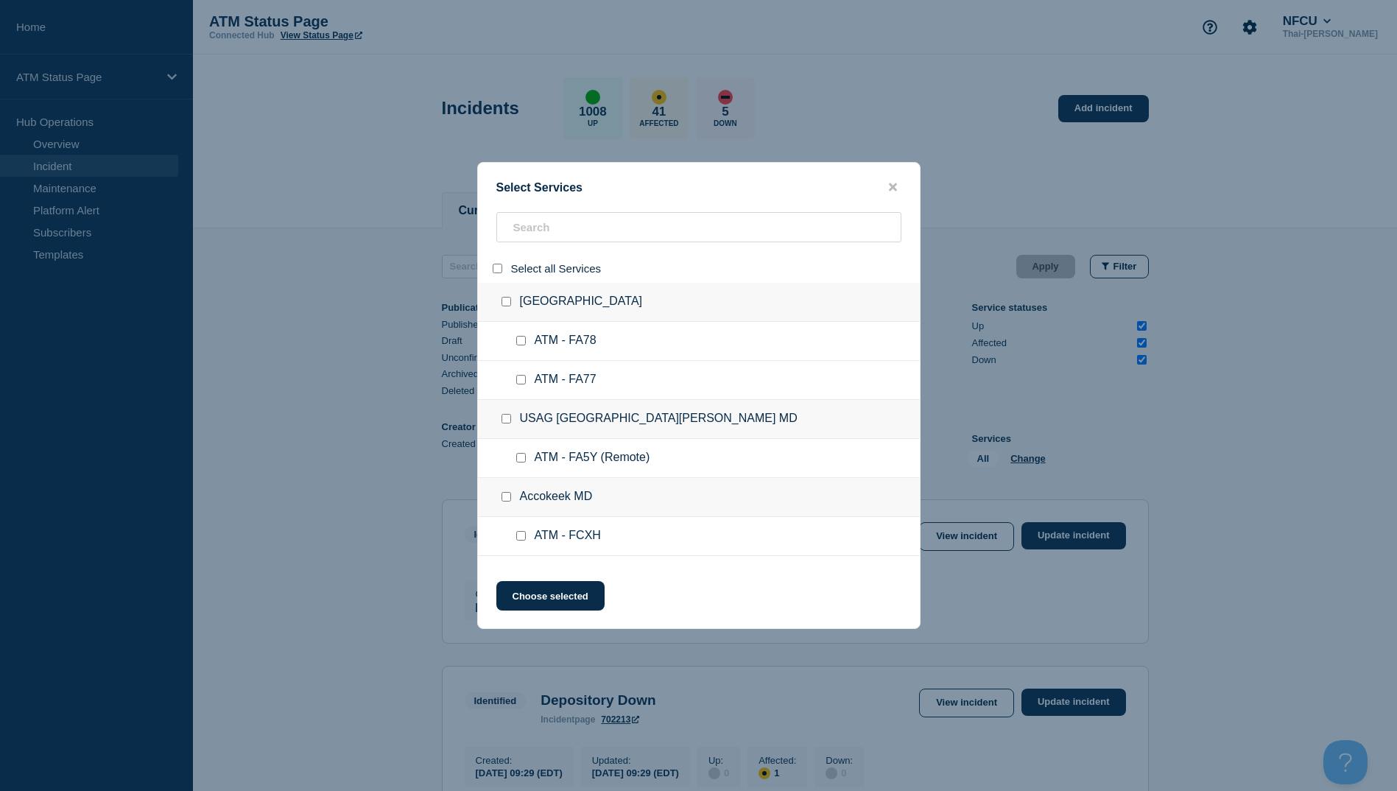
checkbox input "false"
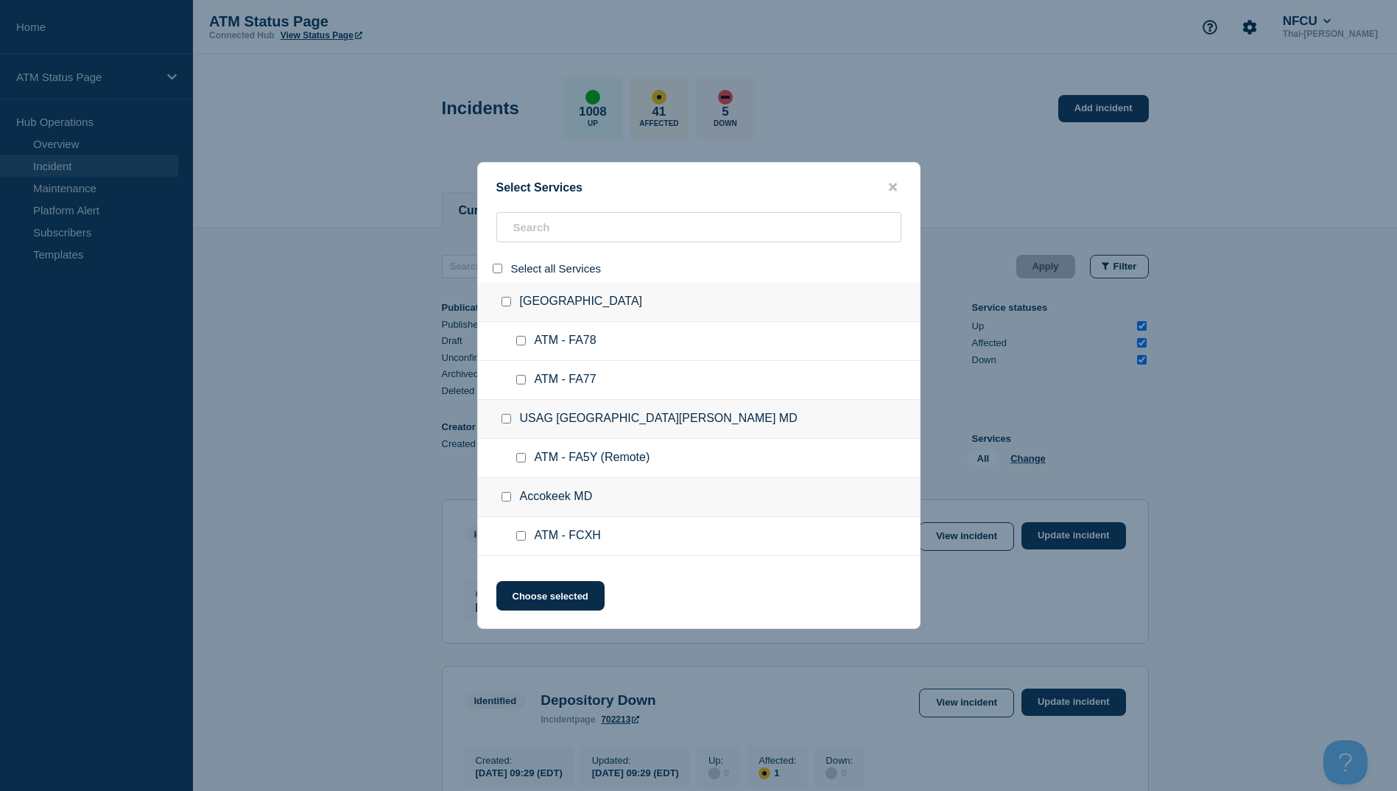
checkbox input "false"
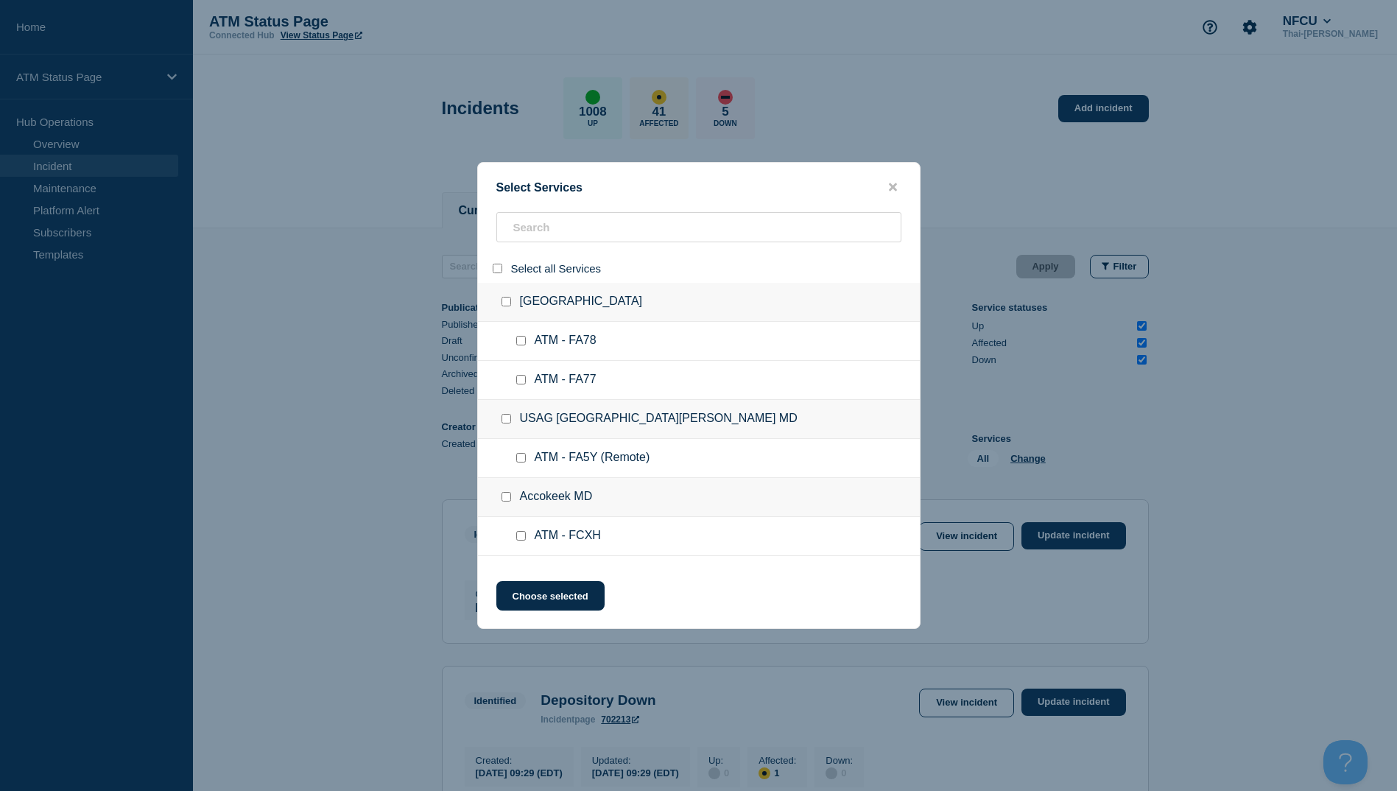
checkbox input "false"
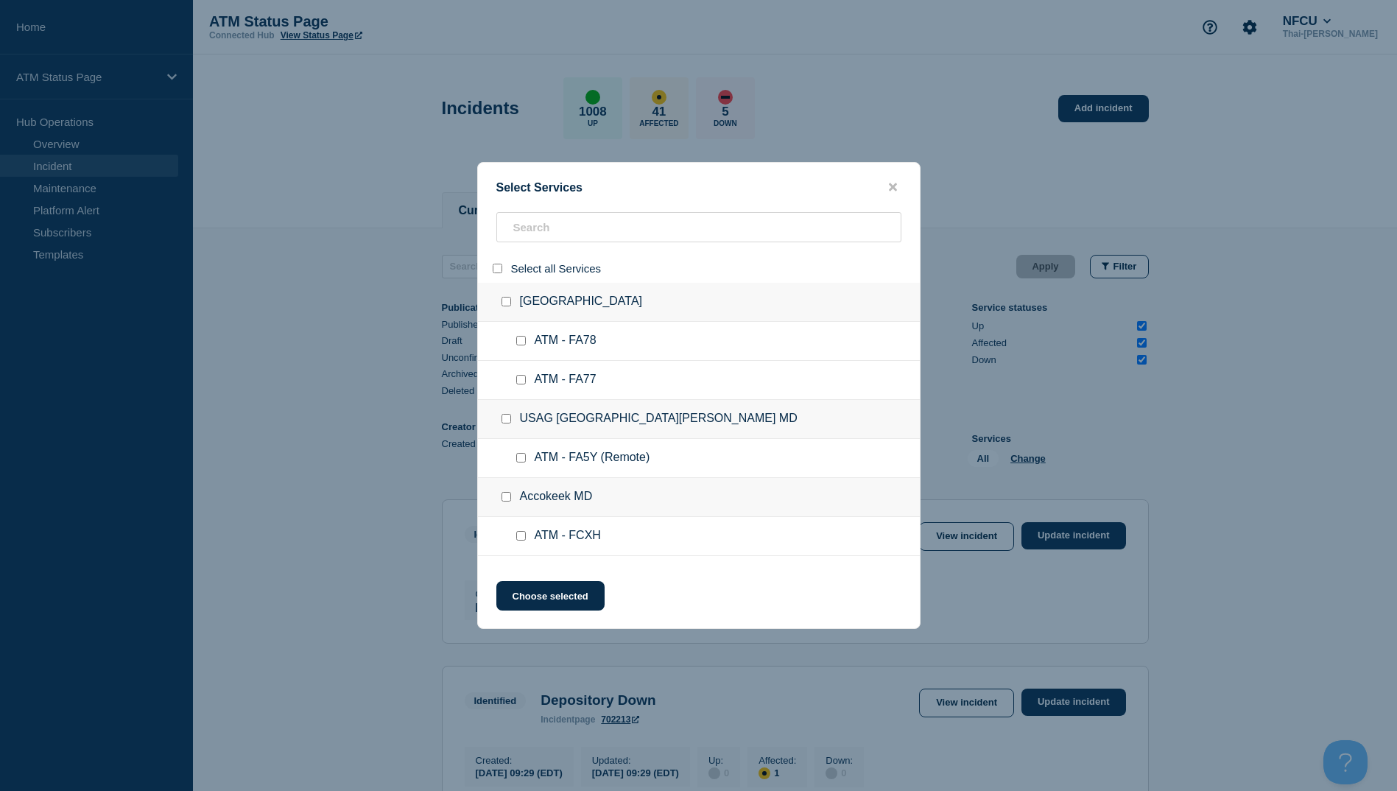
checkbox input "false"
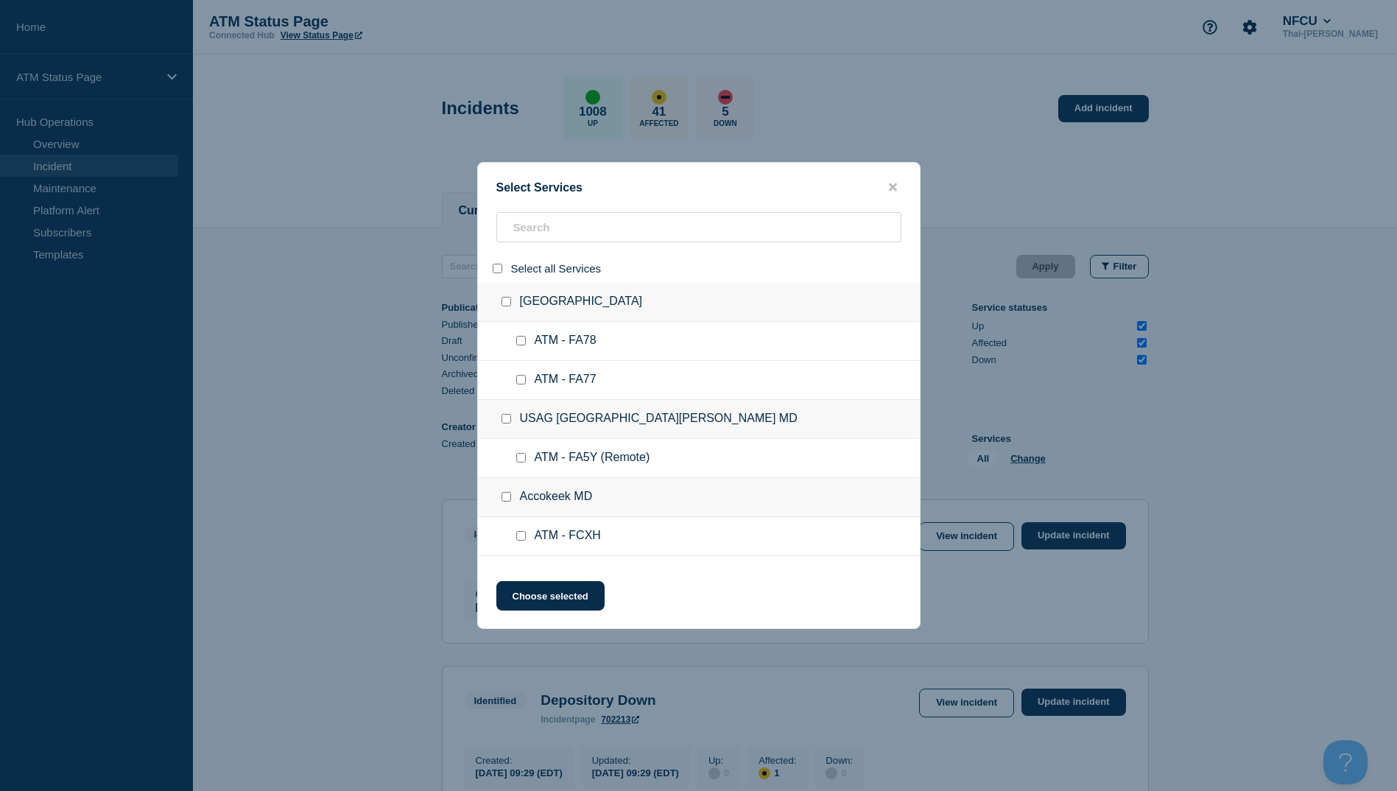
checkbox input "false"
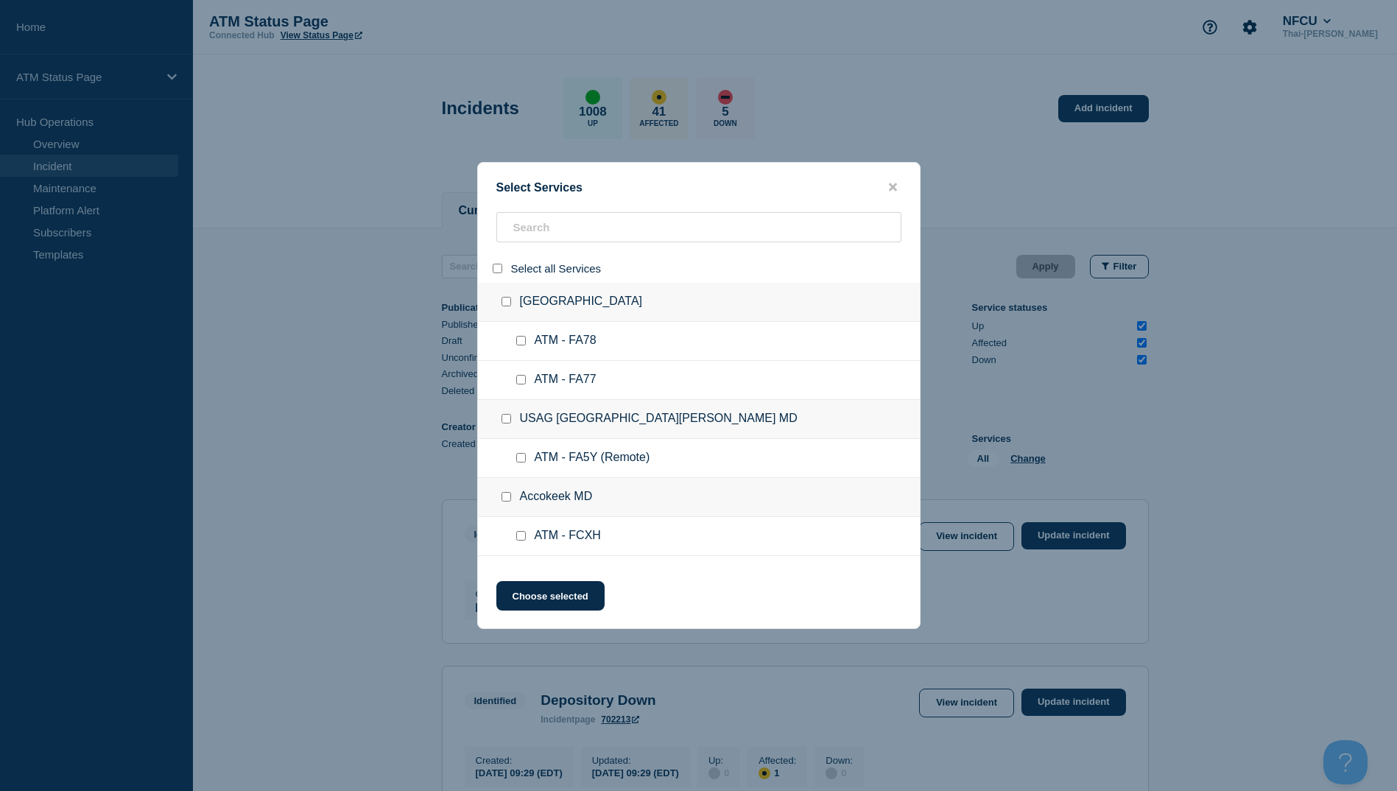
checkbox input "false"
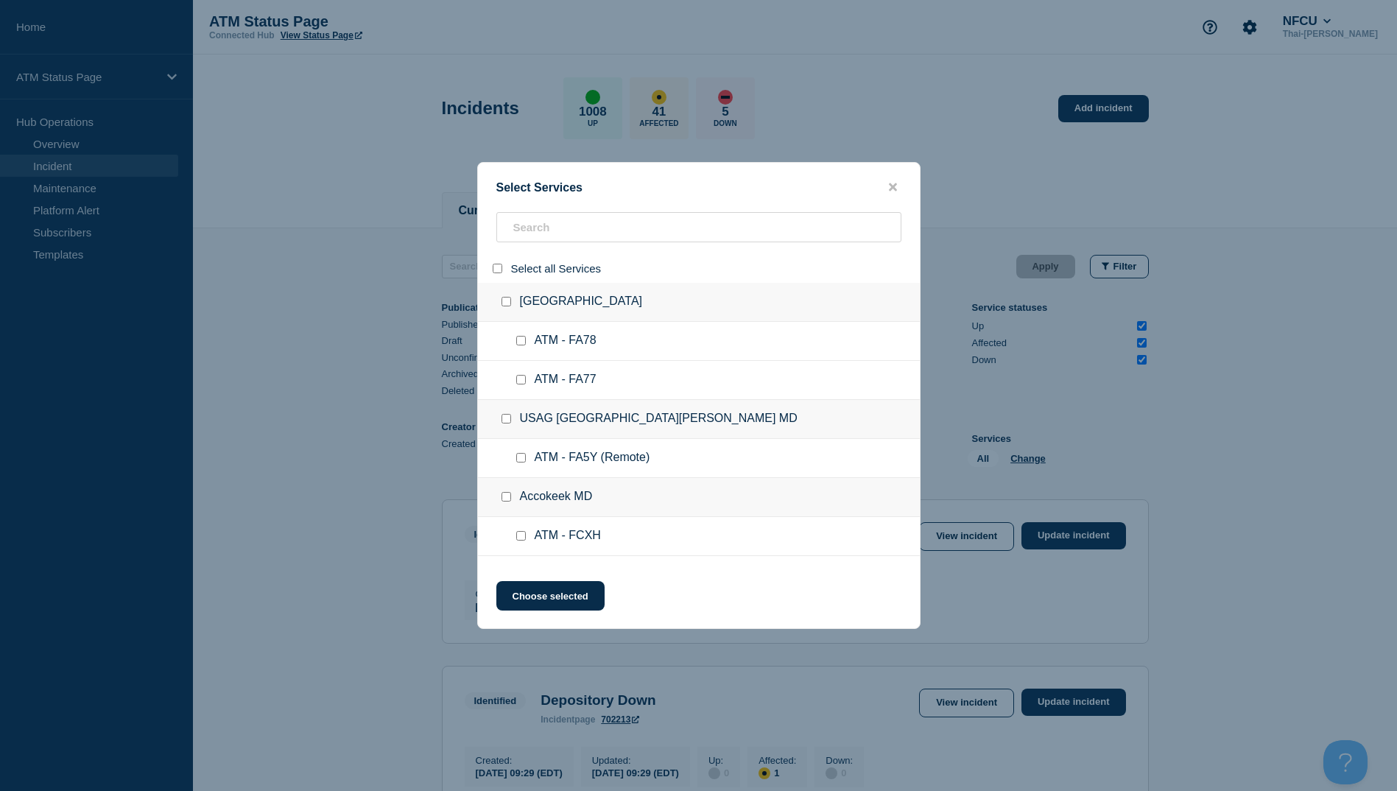
checkbox input "false"
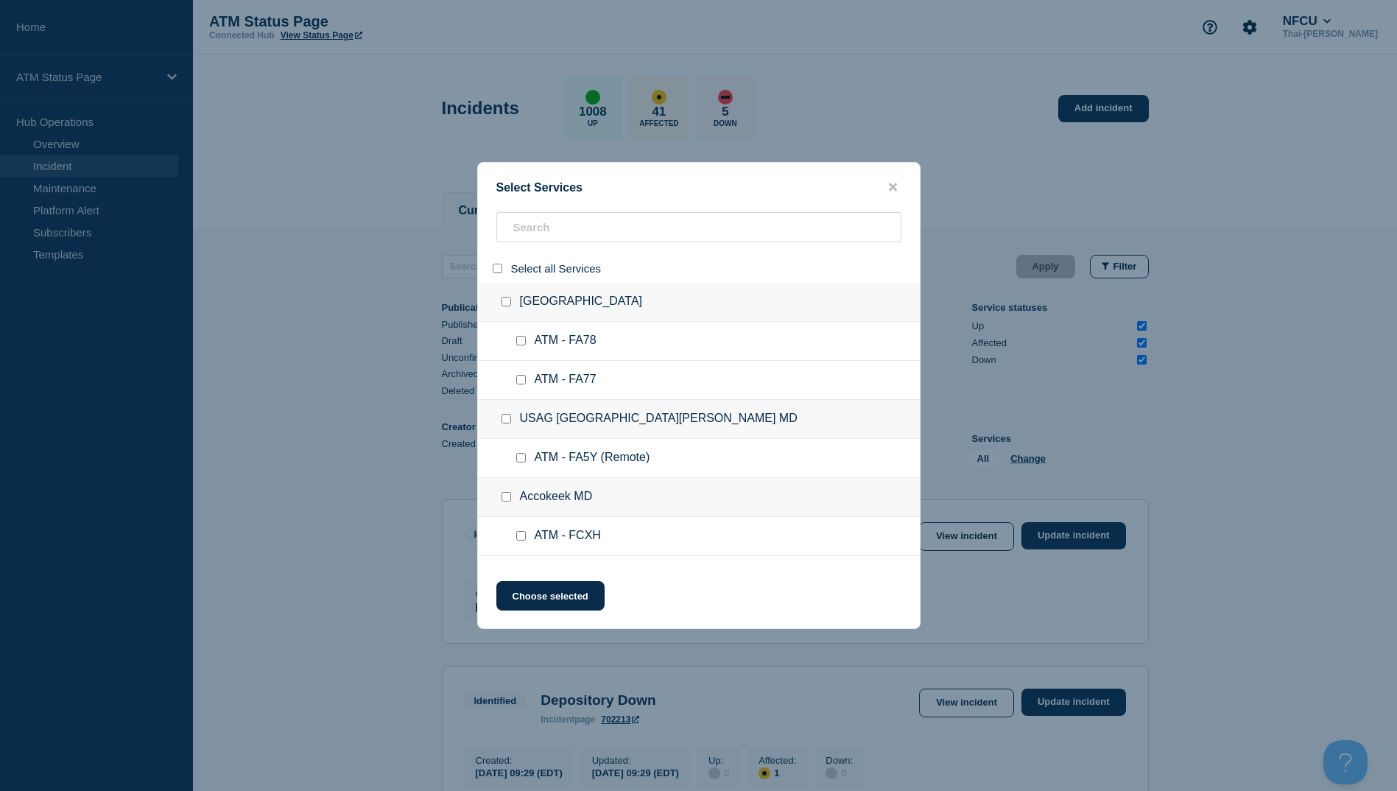
checkbox input "false"
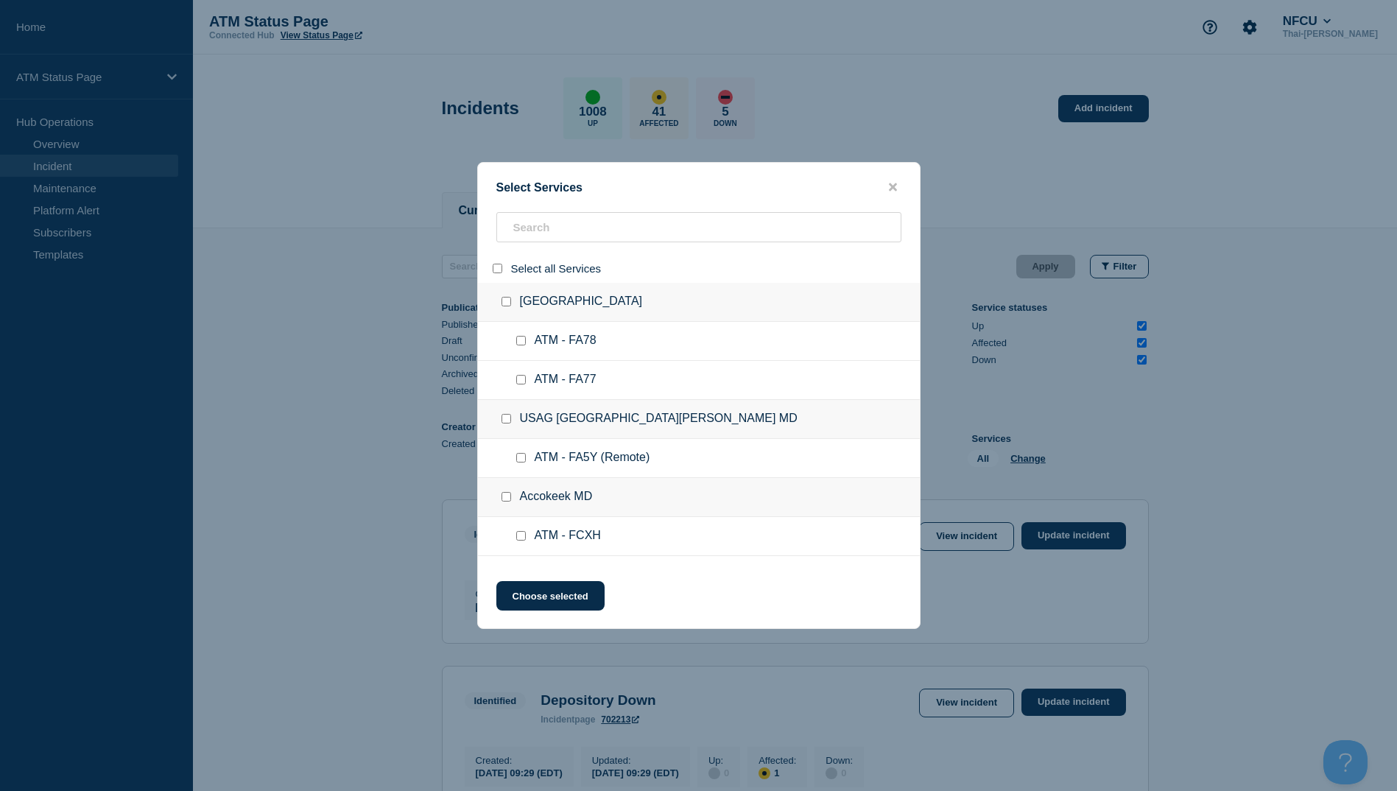
checkbox input "false"
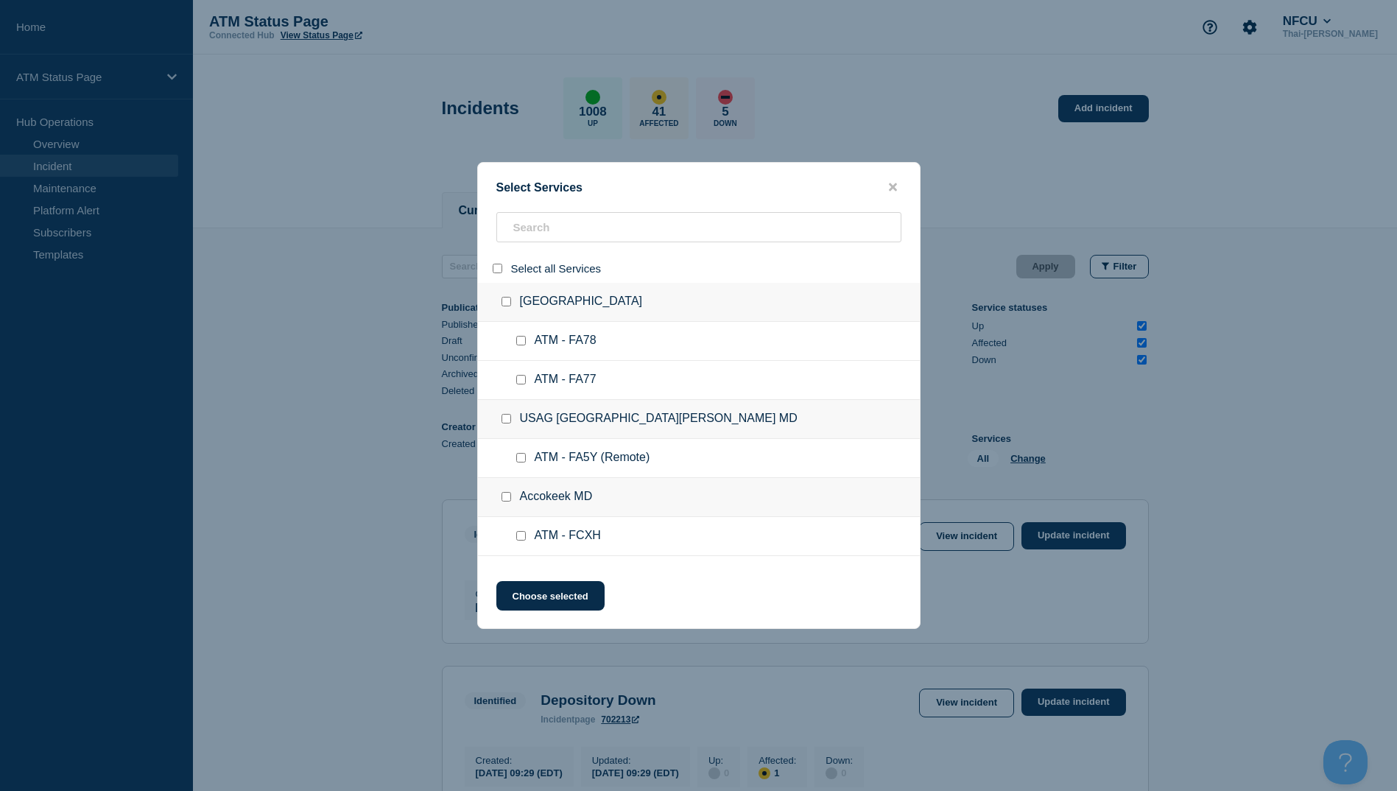
checkbox input "false"
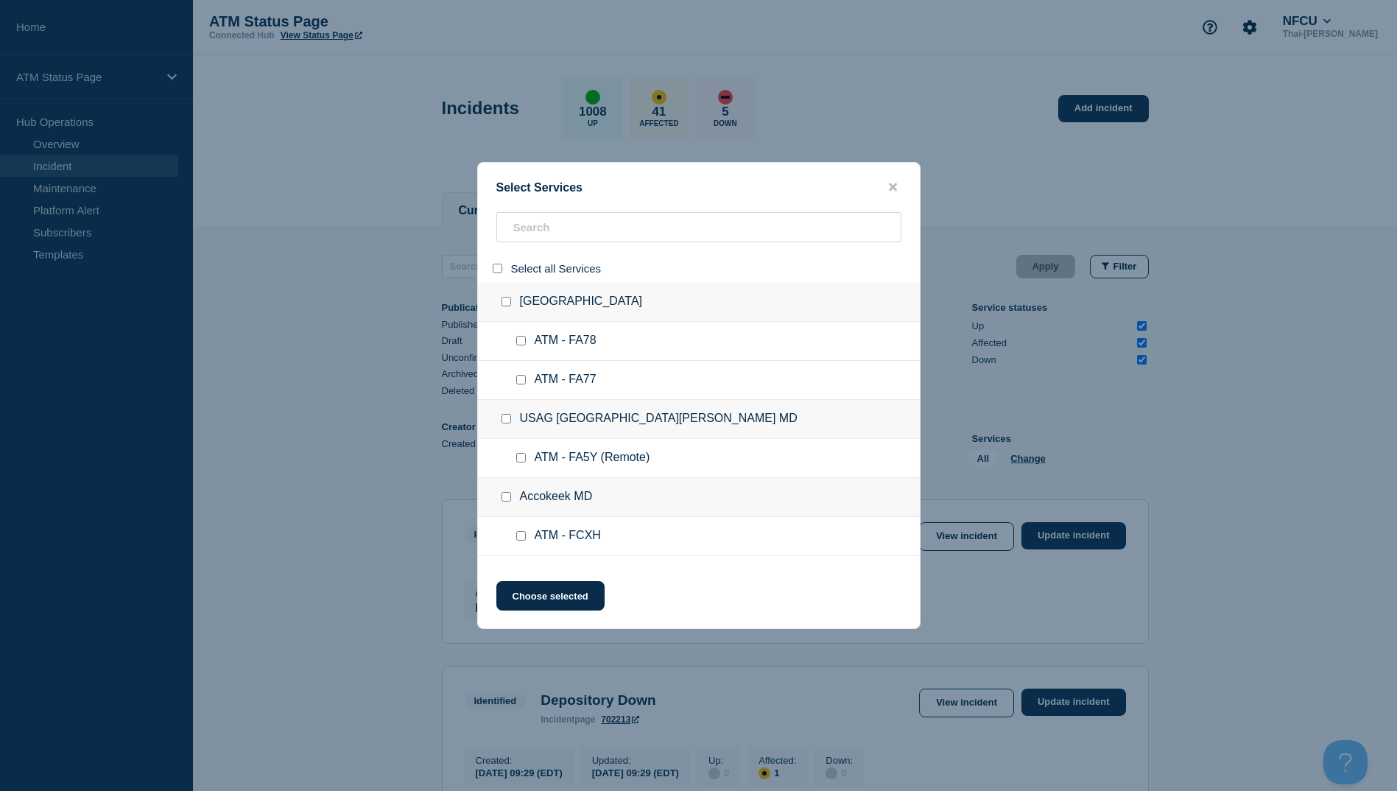
checkbox input "false"
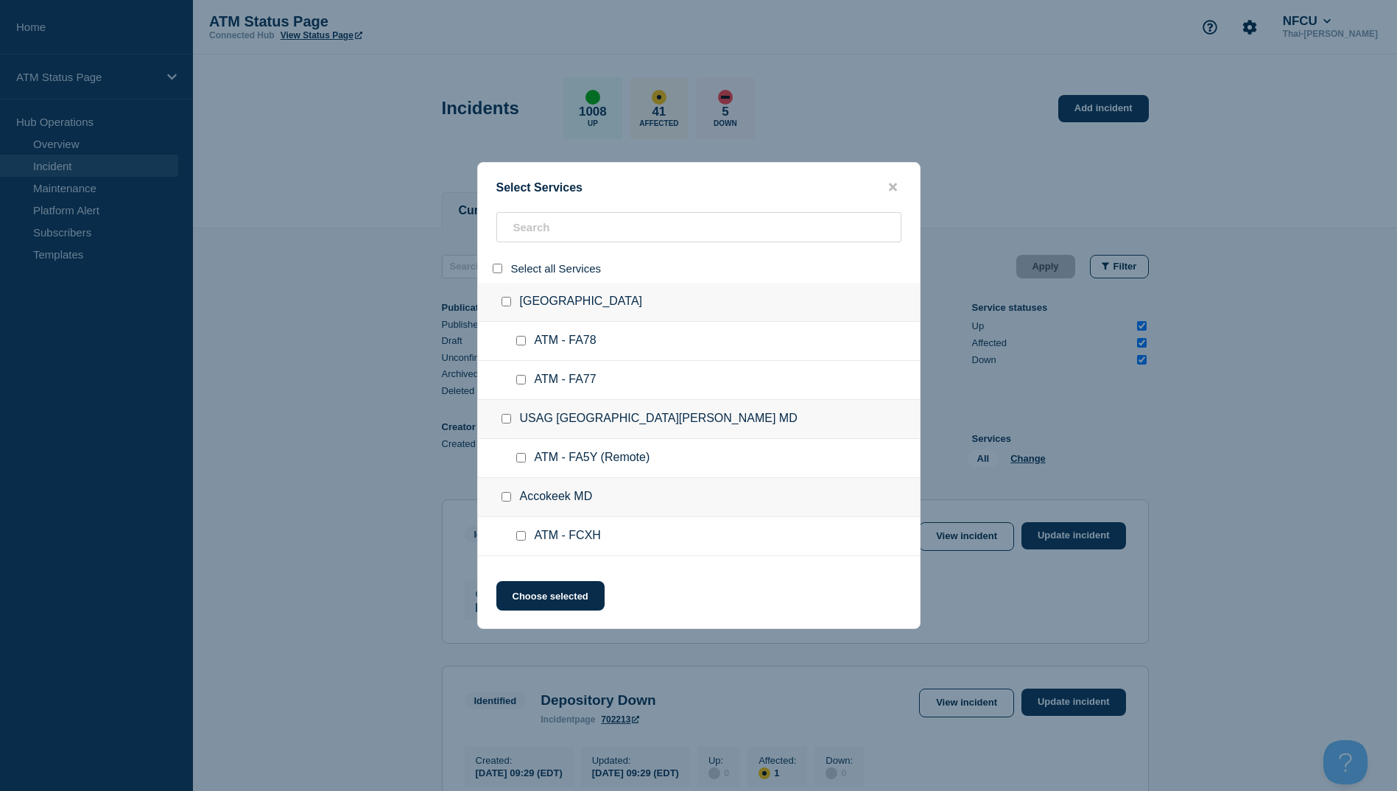
checkbox input "false"
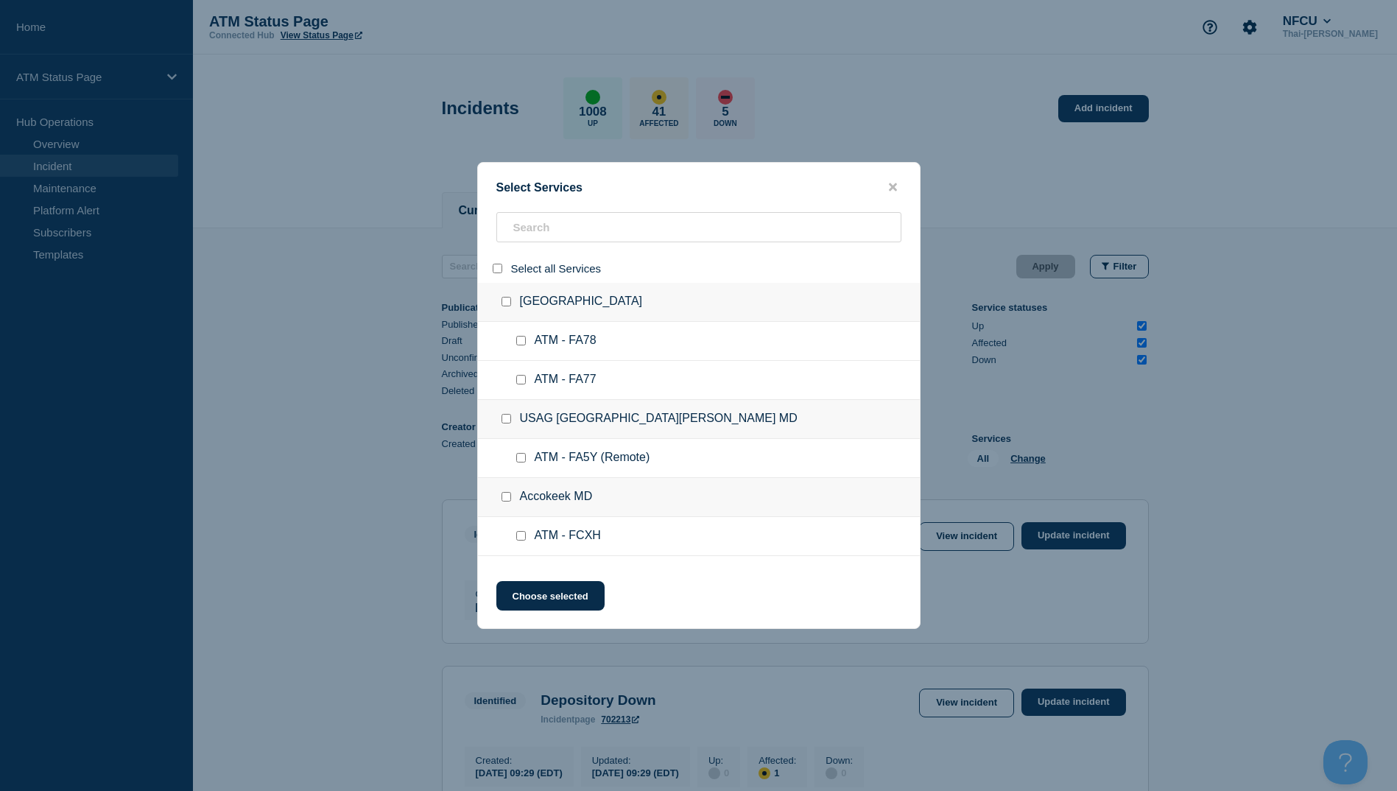
checkbox input "false"
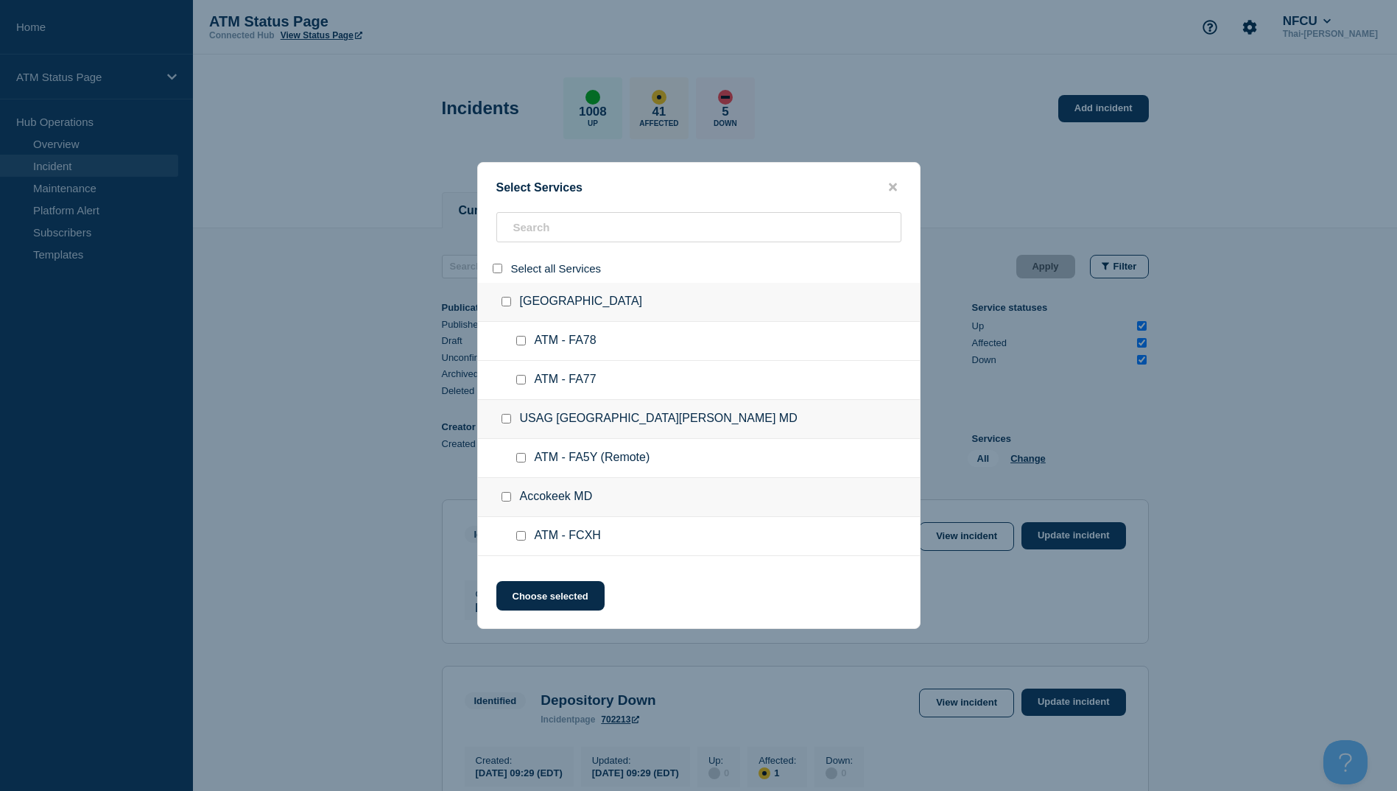
checkbox input "false"
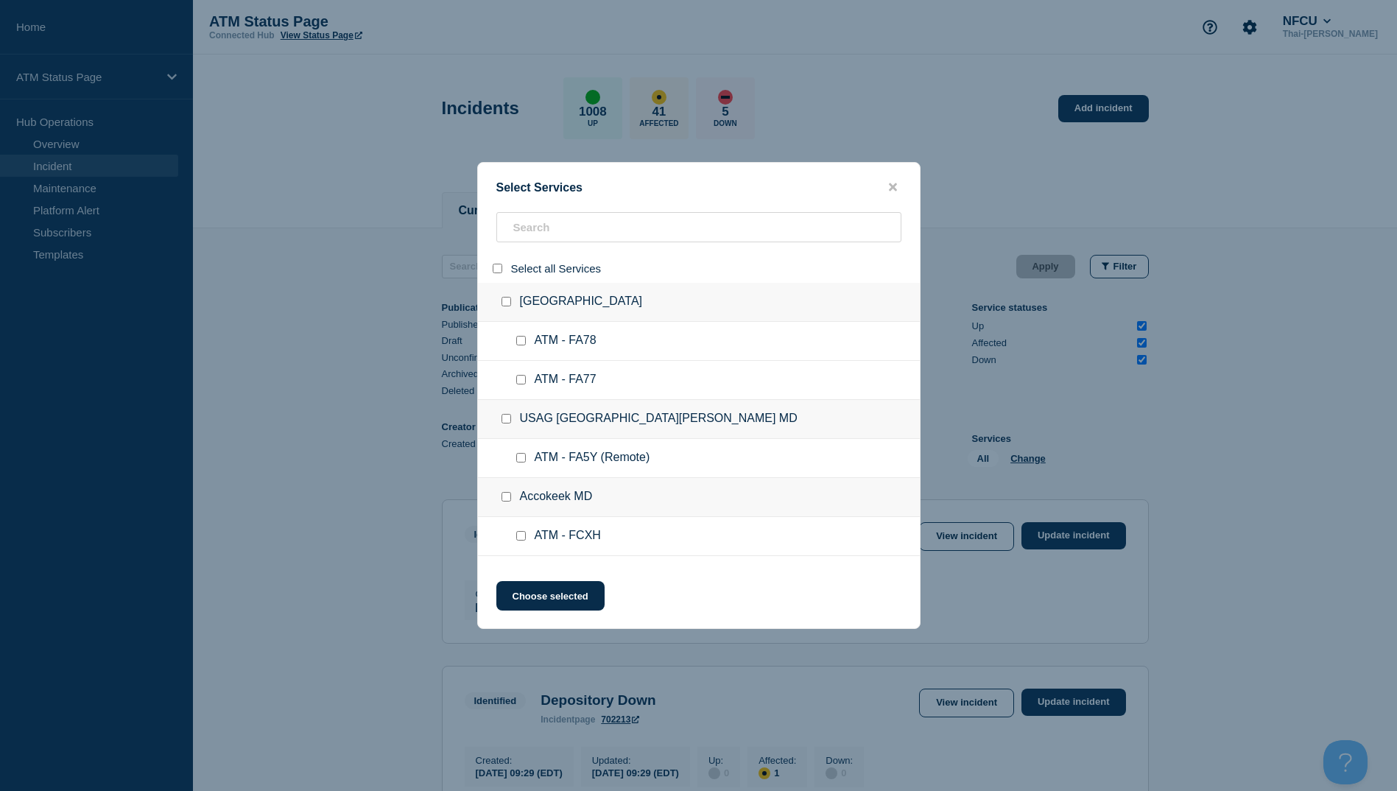
checkbox input "false"
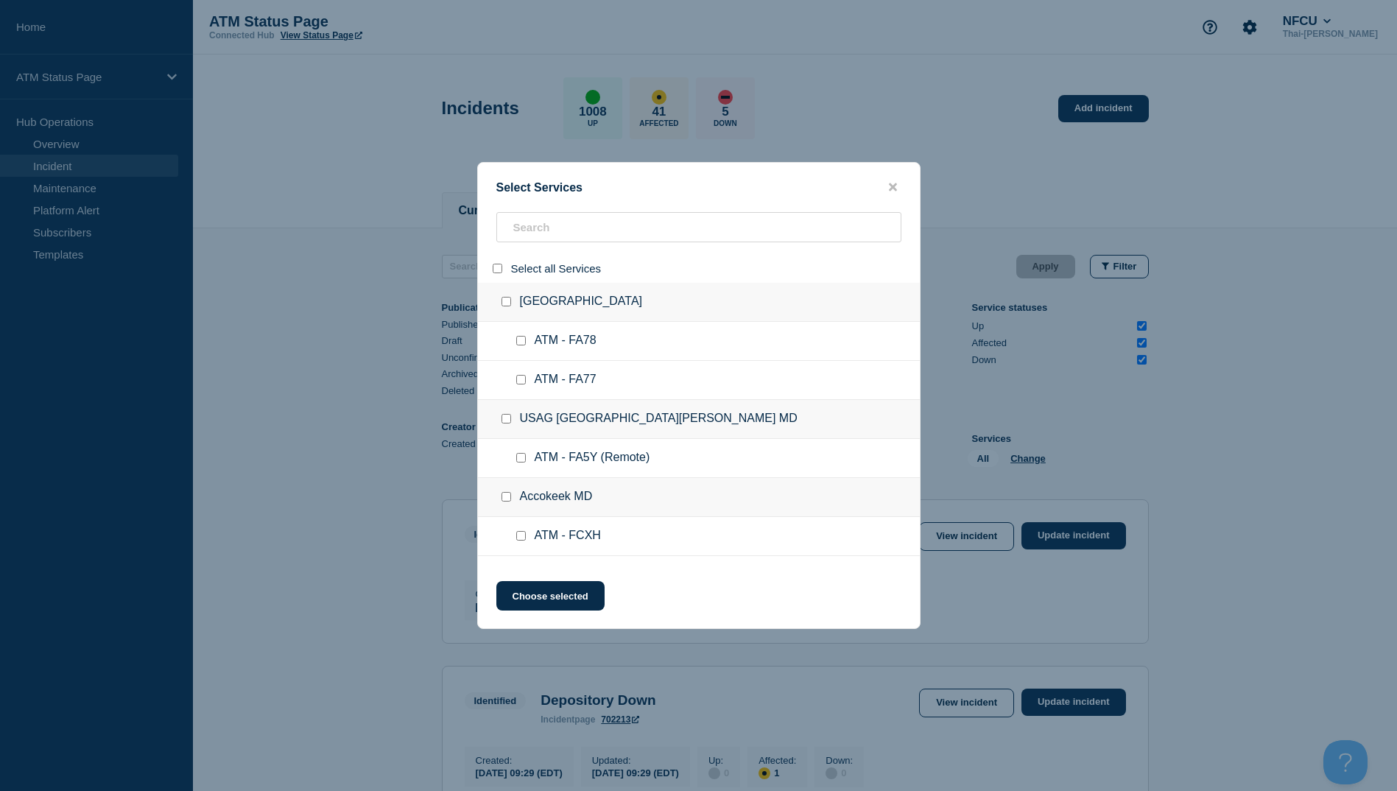
checkbox input "false"
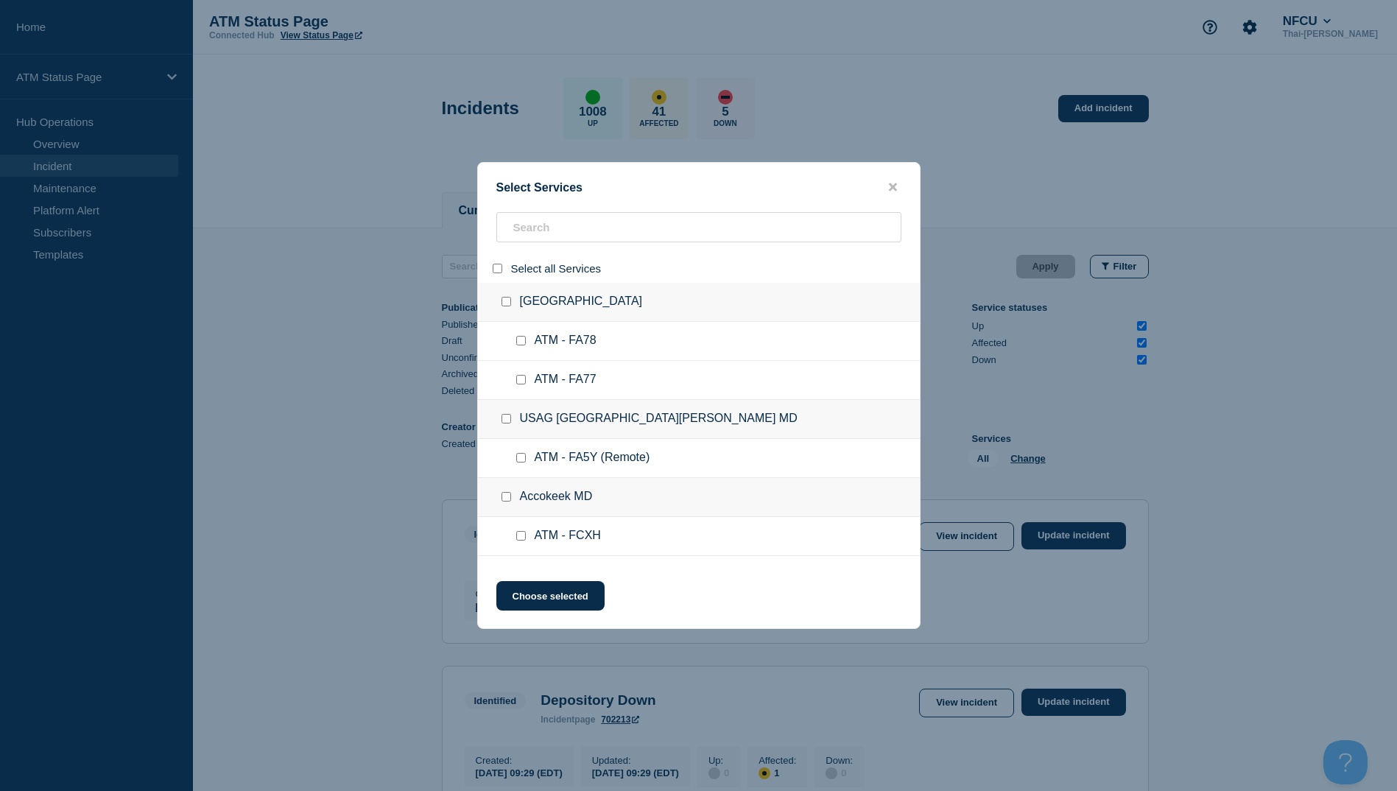
checkbox input "false"
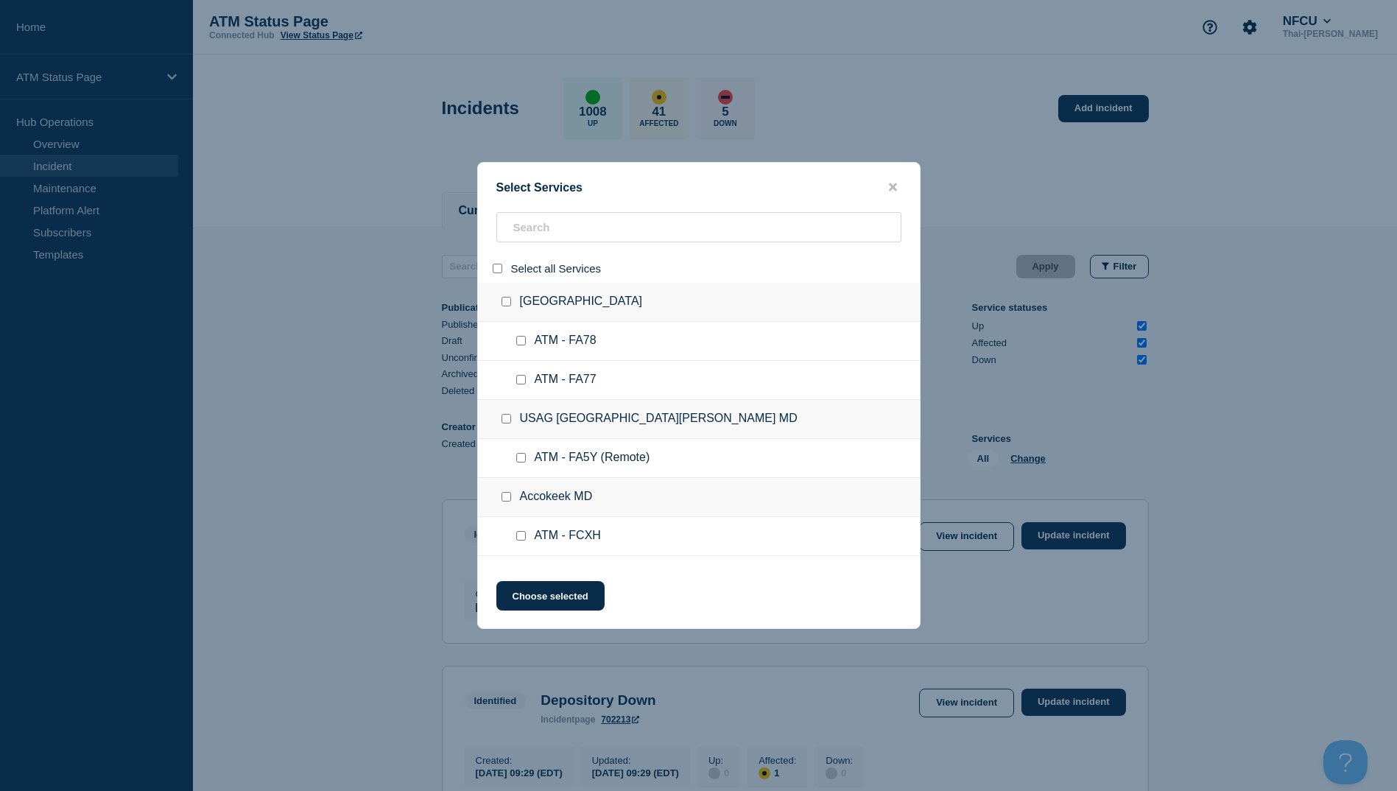
checkbox input "false"
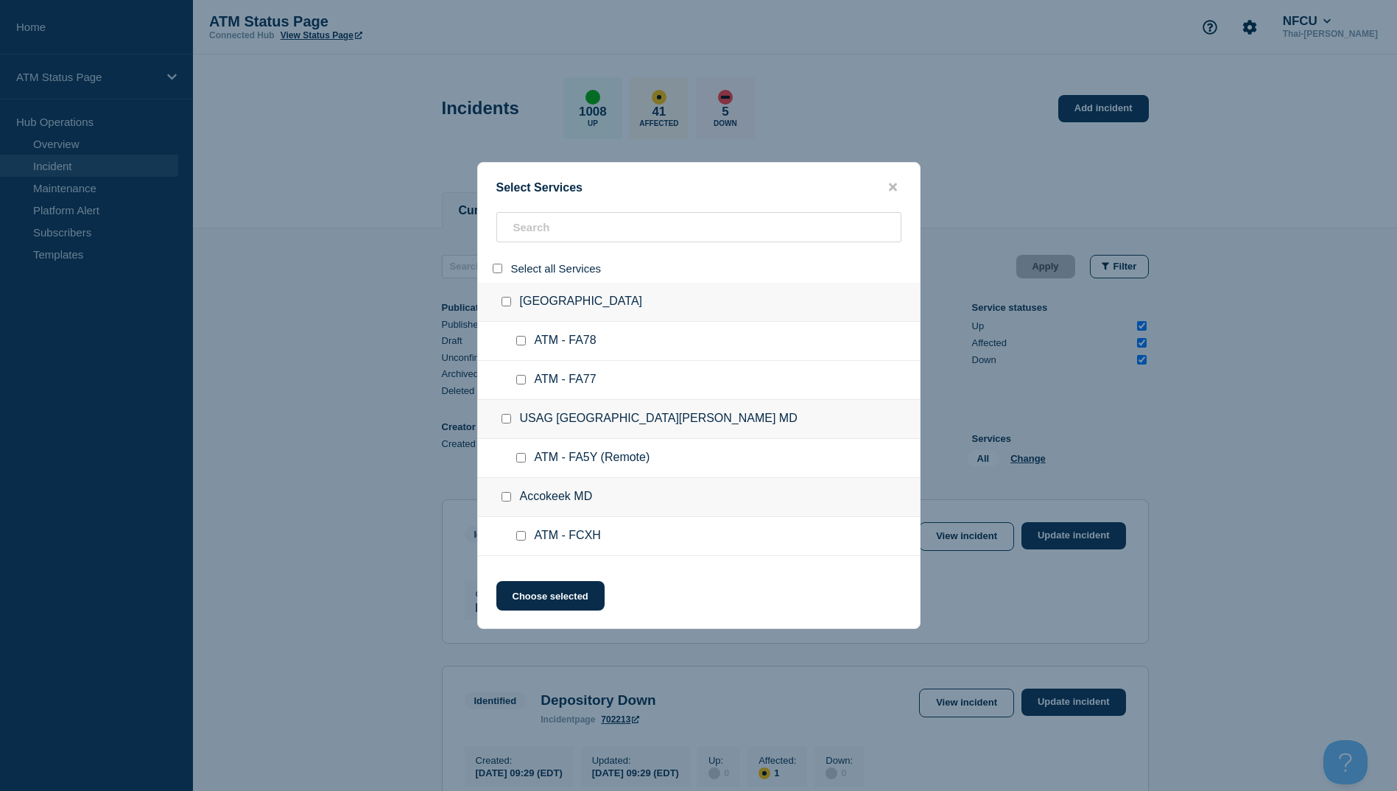
checkbox input "false"
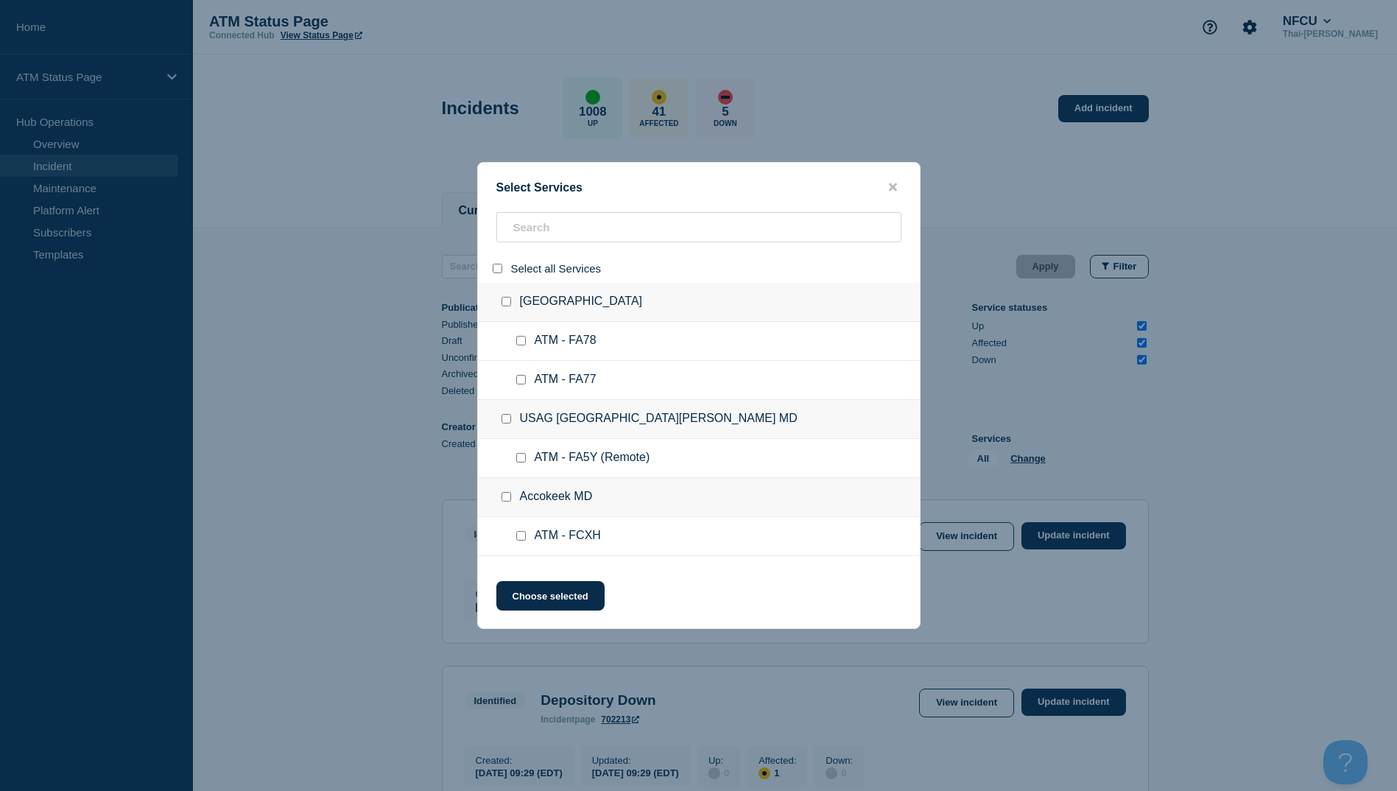
checkbox input "false"
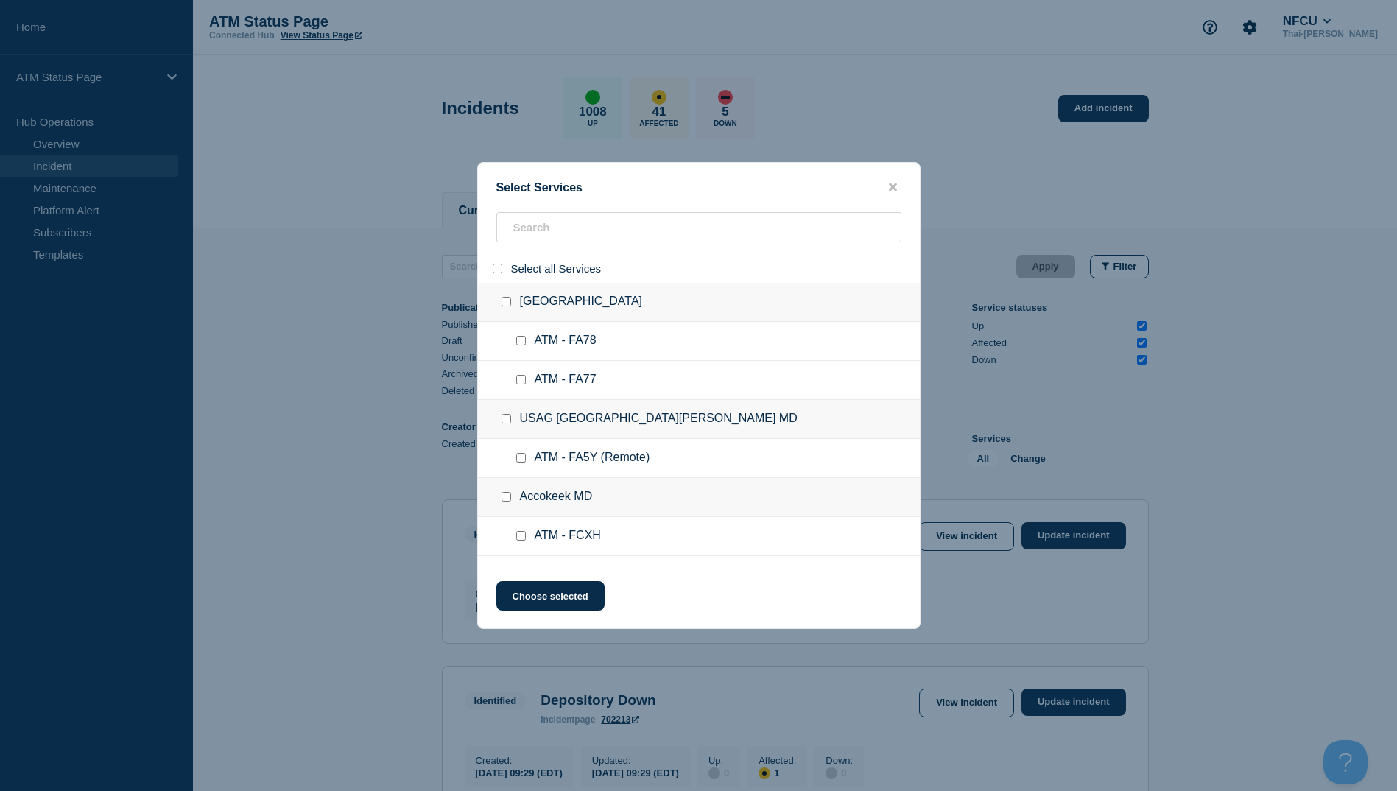
checkbox input "false"
click at [536, 237] on input "search" at bounding box center [698, 227] width 405 height 30
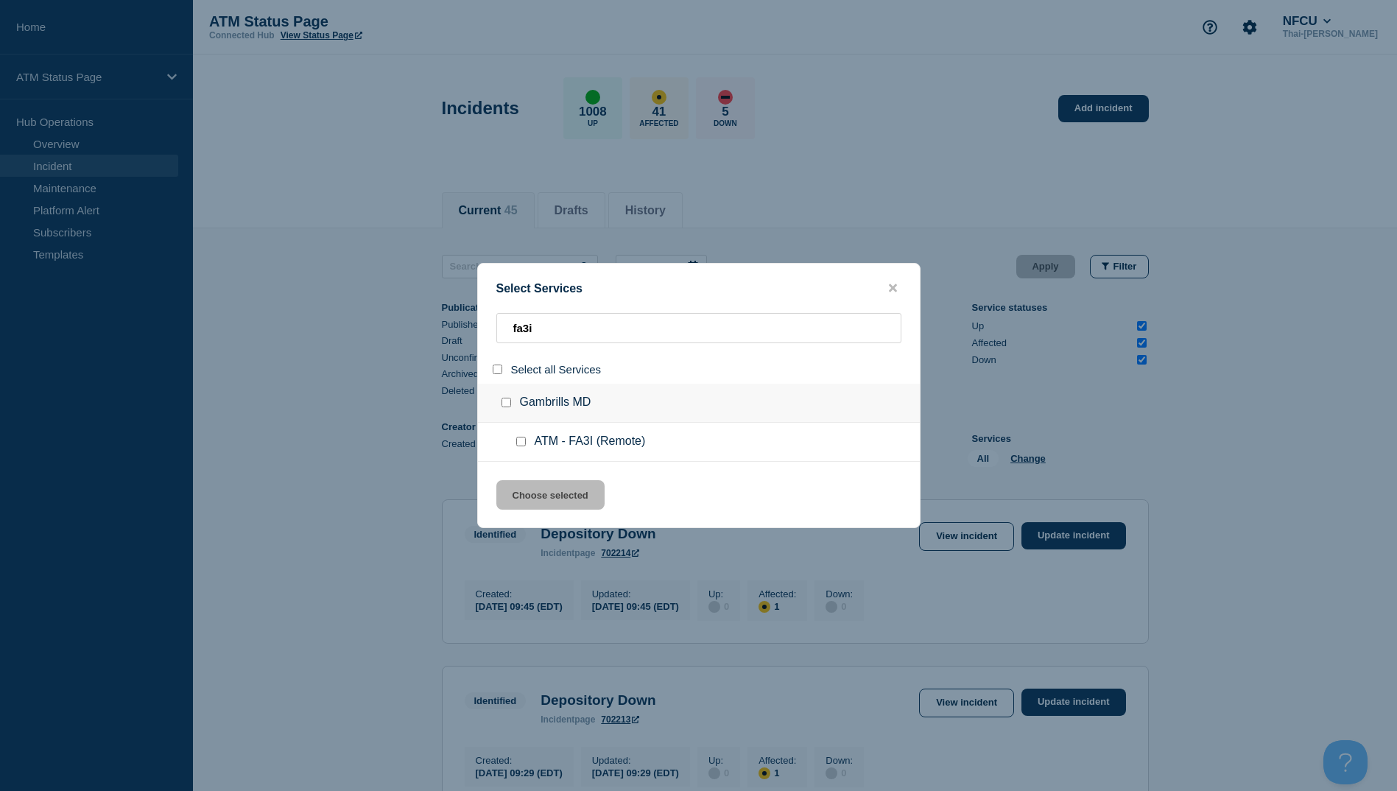
click at [521, 440] on input "service: ATM - FA3I (Remote)" at bounding box center [521, 442] width 10 height 10
click at [551, 492] on button "Choose selected" at bounding box center [550, 494] width 108 height 29
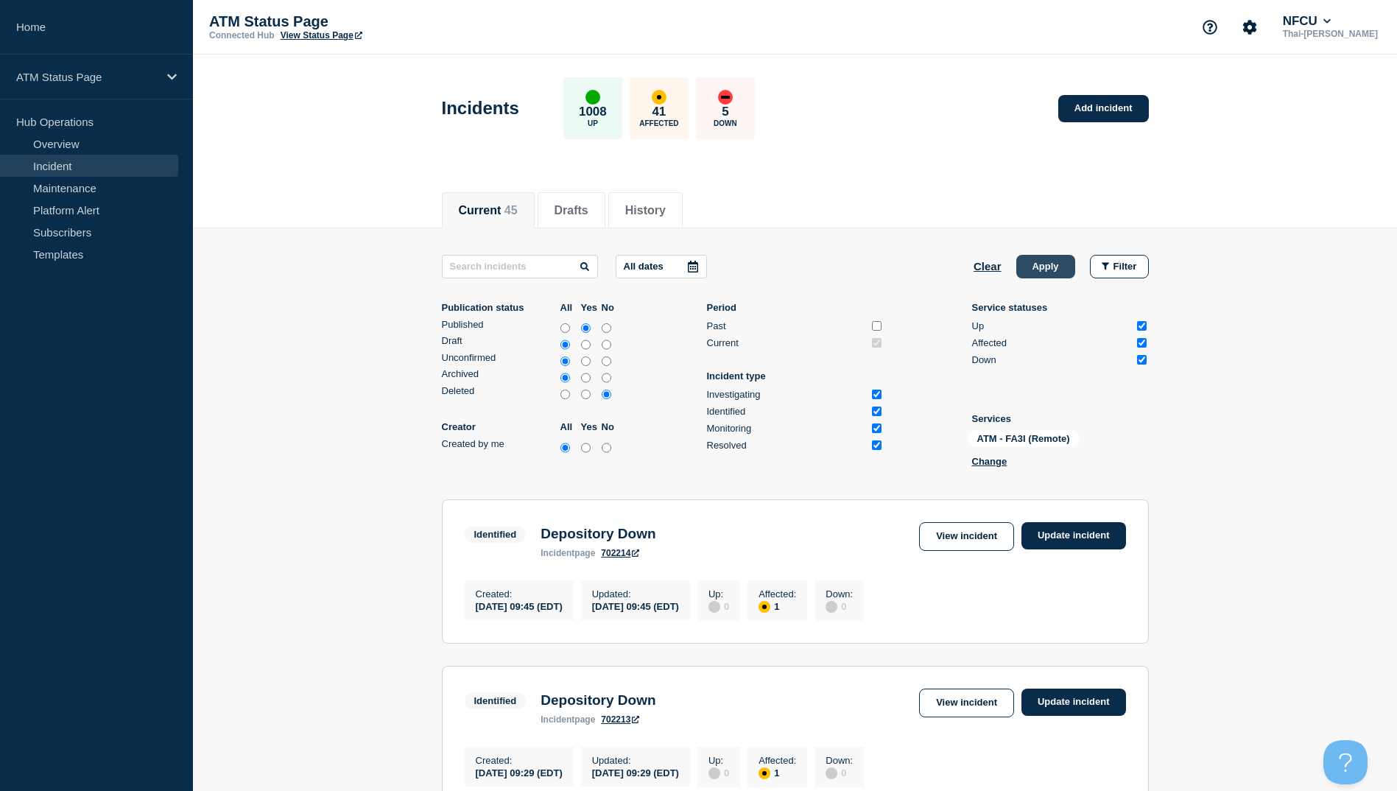
click at [1053, 264] on button "Apply" at bounding box center [1045, 267] width 59 height 24
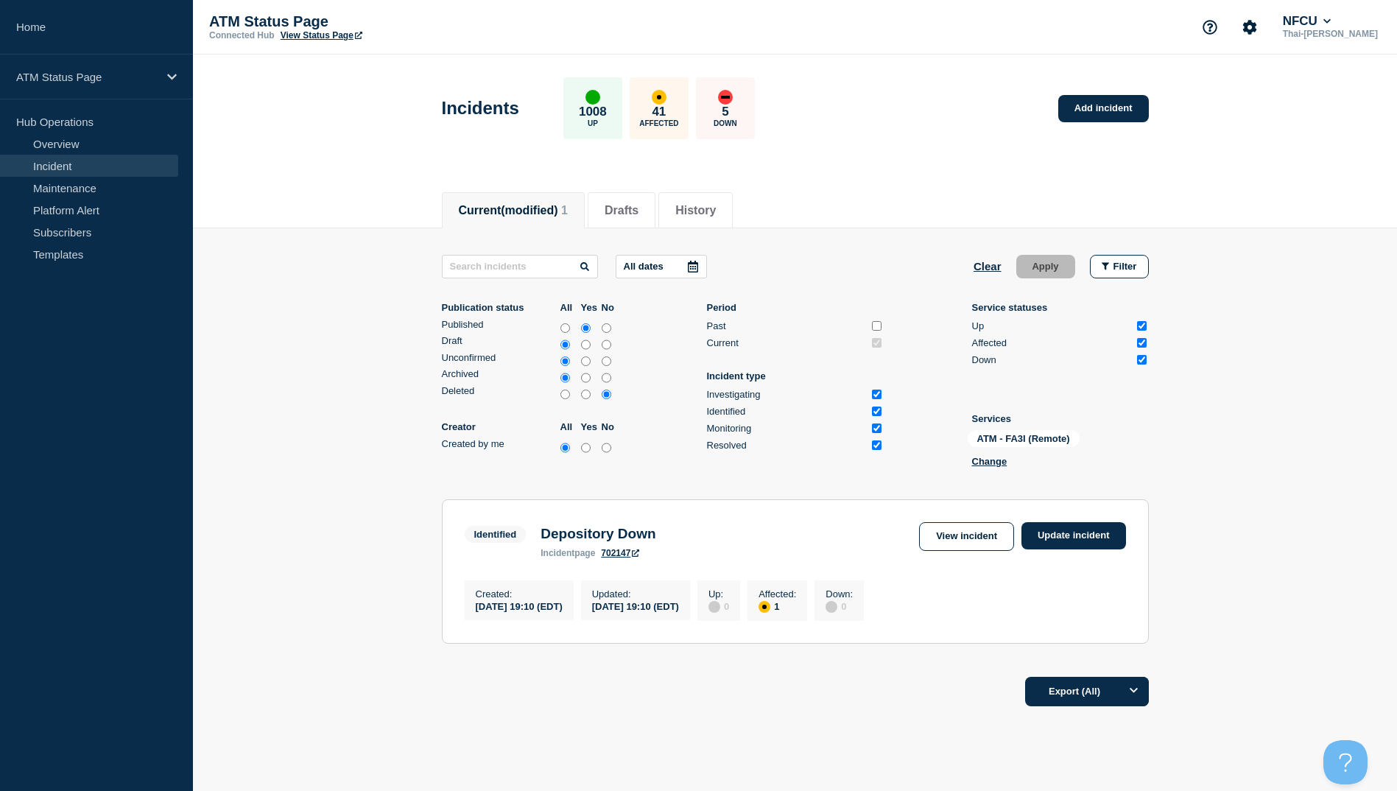
scroll to position [54, 0]
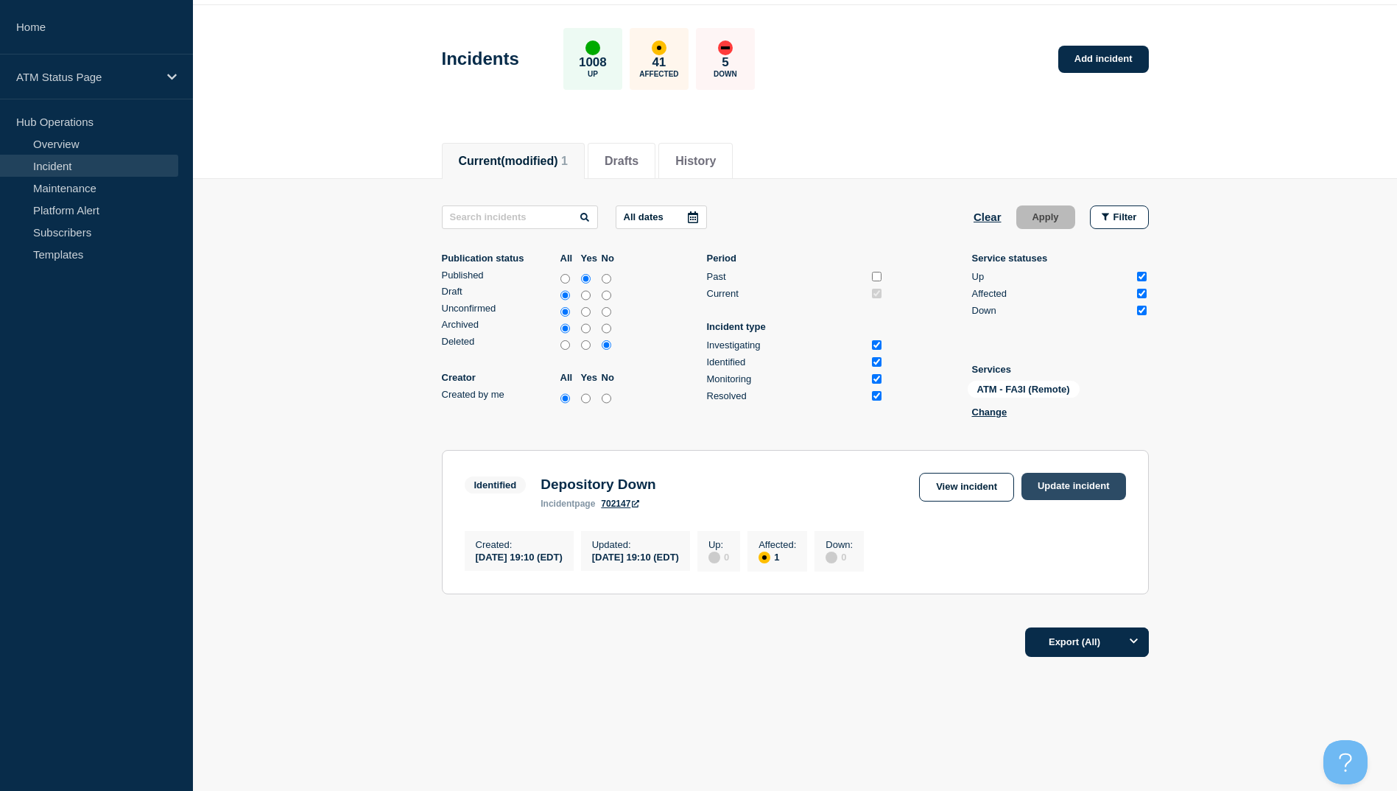
drag, startPoint x: 1076, startPoint y: 484, endPoint x: 954, endPoint y: 485, distance: 122.2
click at [1076, 484] on link "Update incident" at bounding box center [1073, 486] width 105 height 27
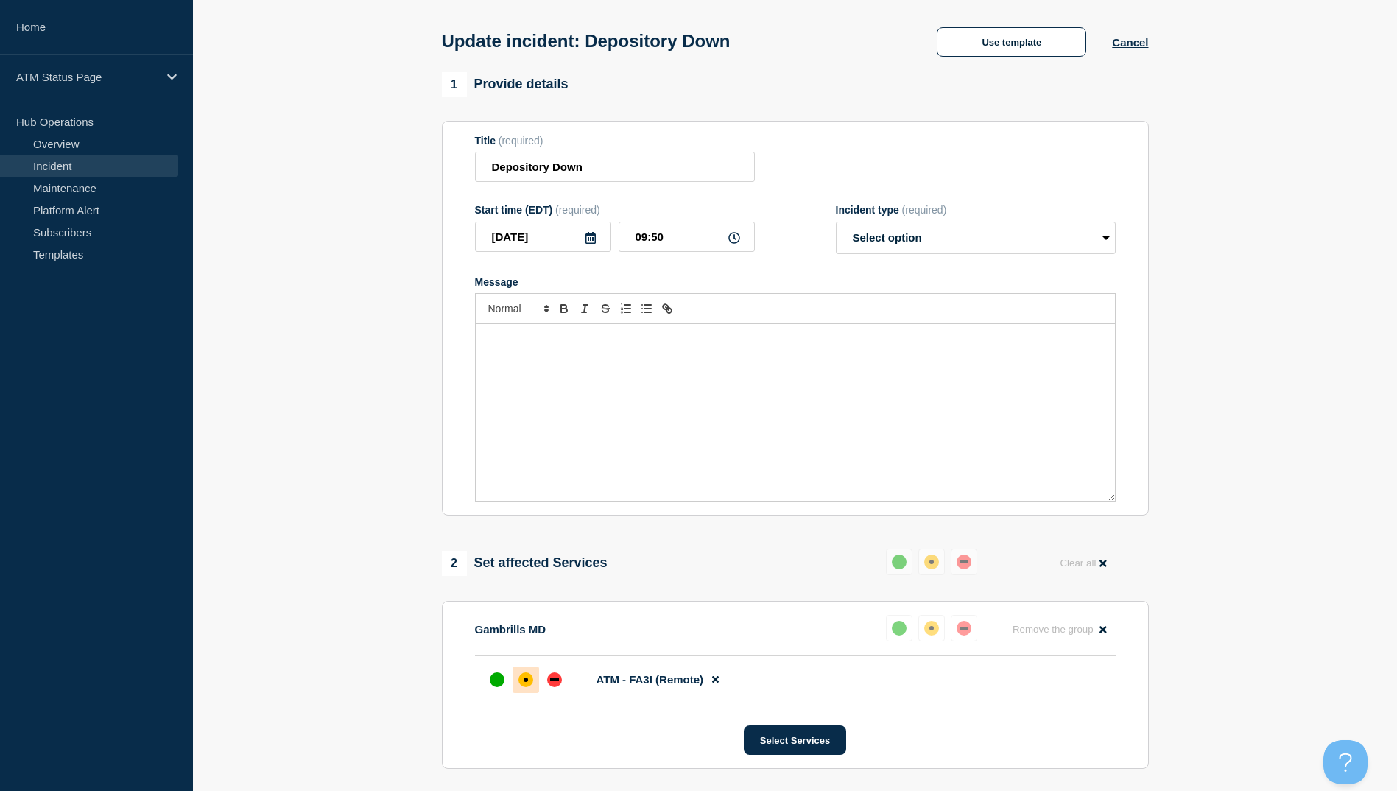
scroll to position [202, 0]
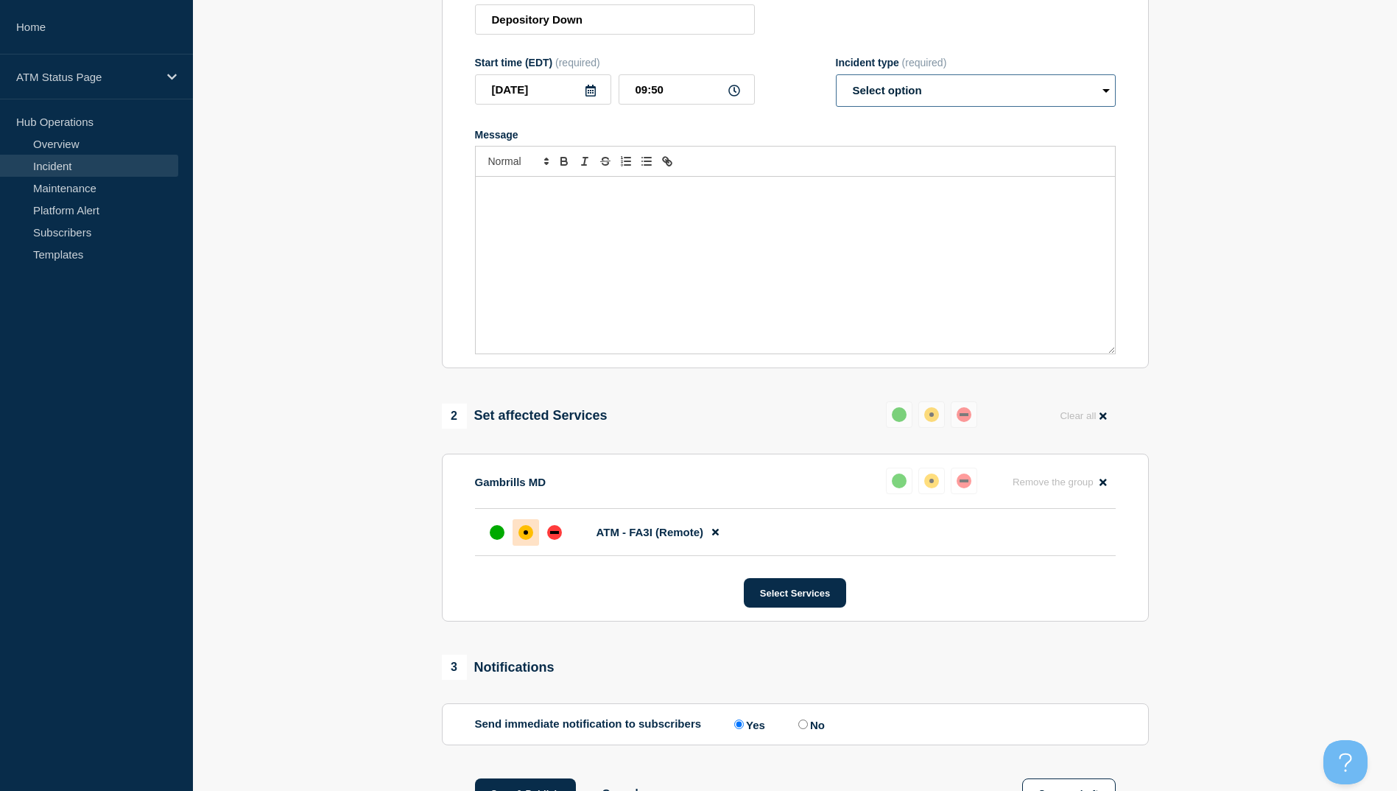
click at [938, 94] on select "Select option Investigating Identified Monitoring Resolved" at bounding box center [976, 90] width 280 height 32
click at [836, 107] on select "Select option Investigating Identified Monitoring Resolved" at bounding box center [976, 90] width 280 height 32
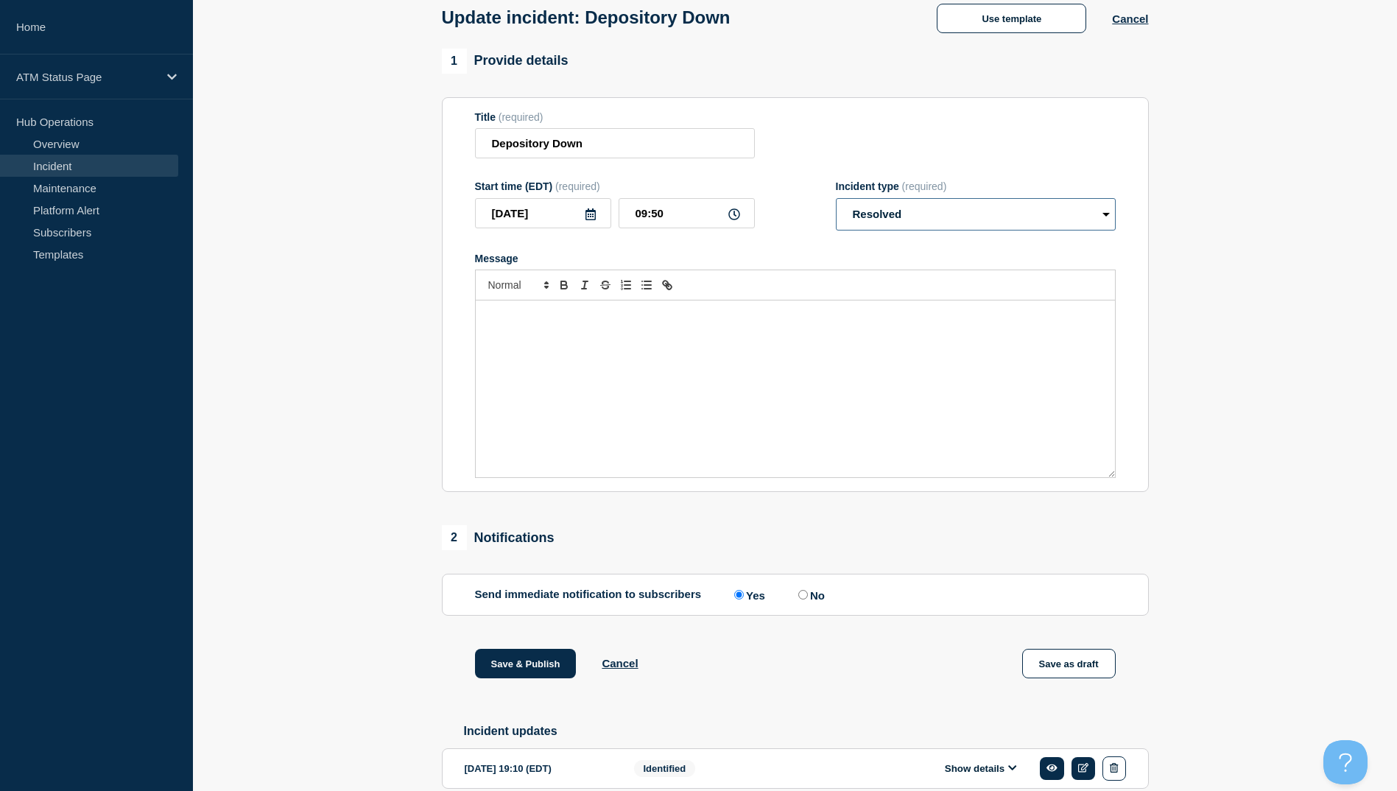
scroll to position [152, 0]
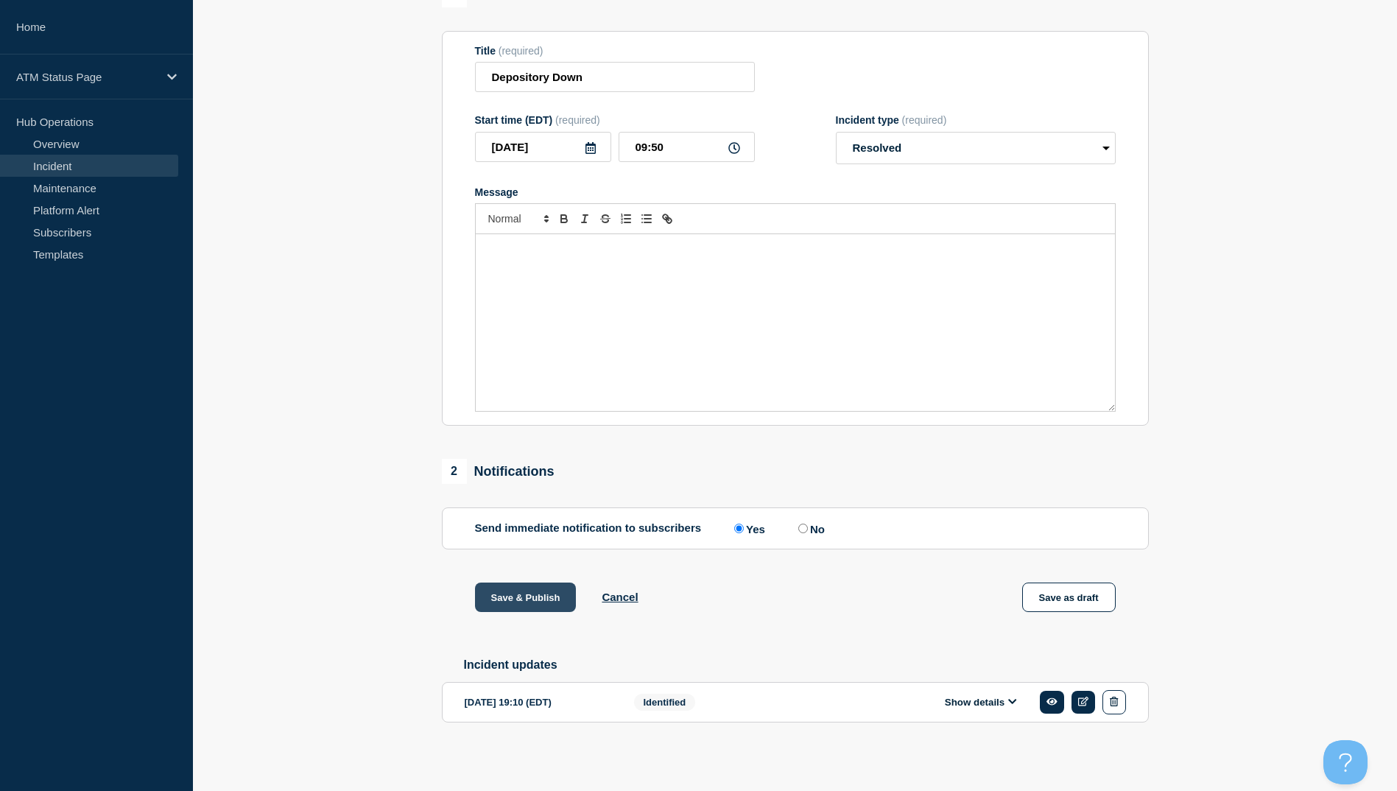
click at [512, 589] on button "Save & Publish" at bounding box center [526, 596] width 102 height 29
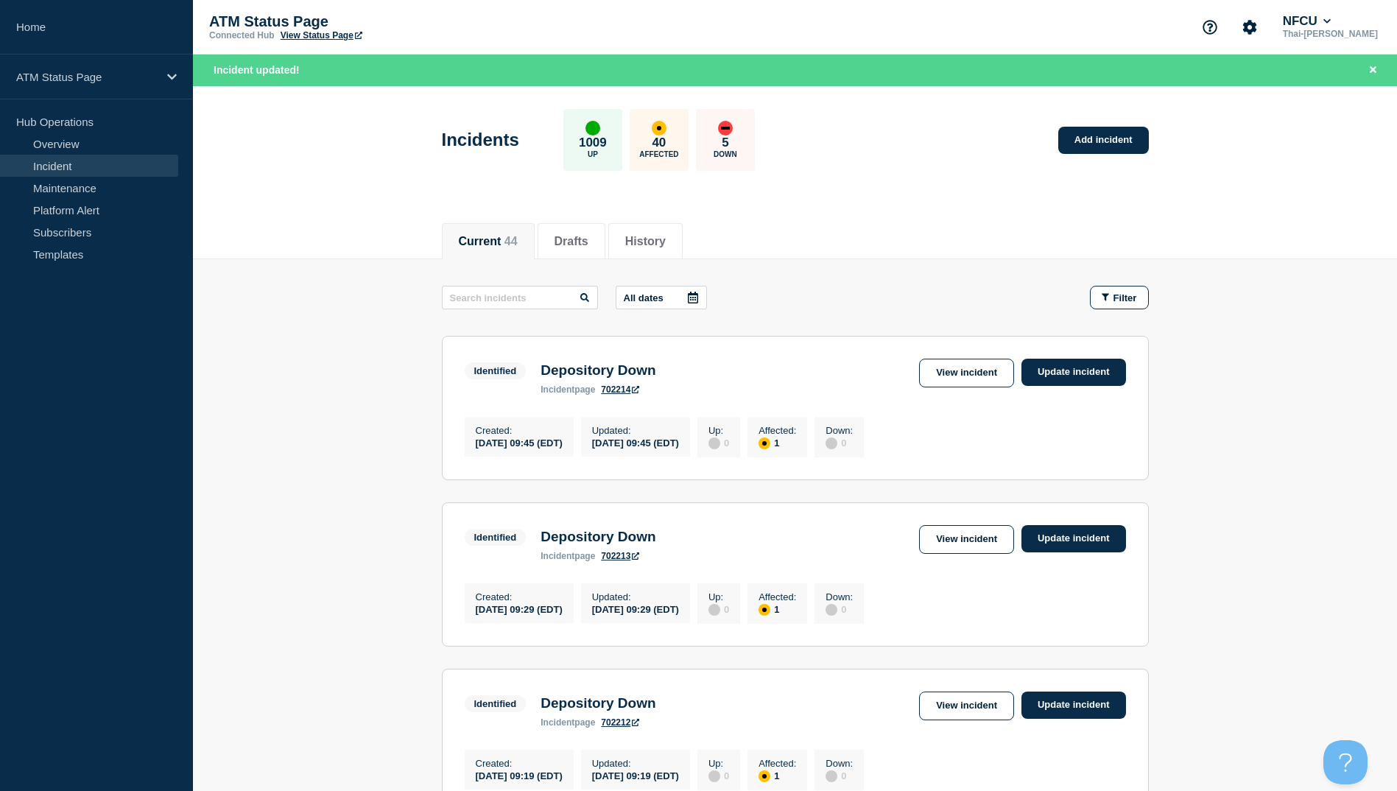
scroll to position [74, 0]
